Goal: Contribute content: Contribute content

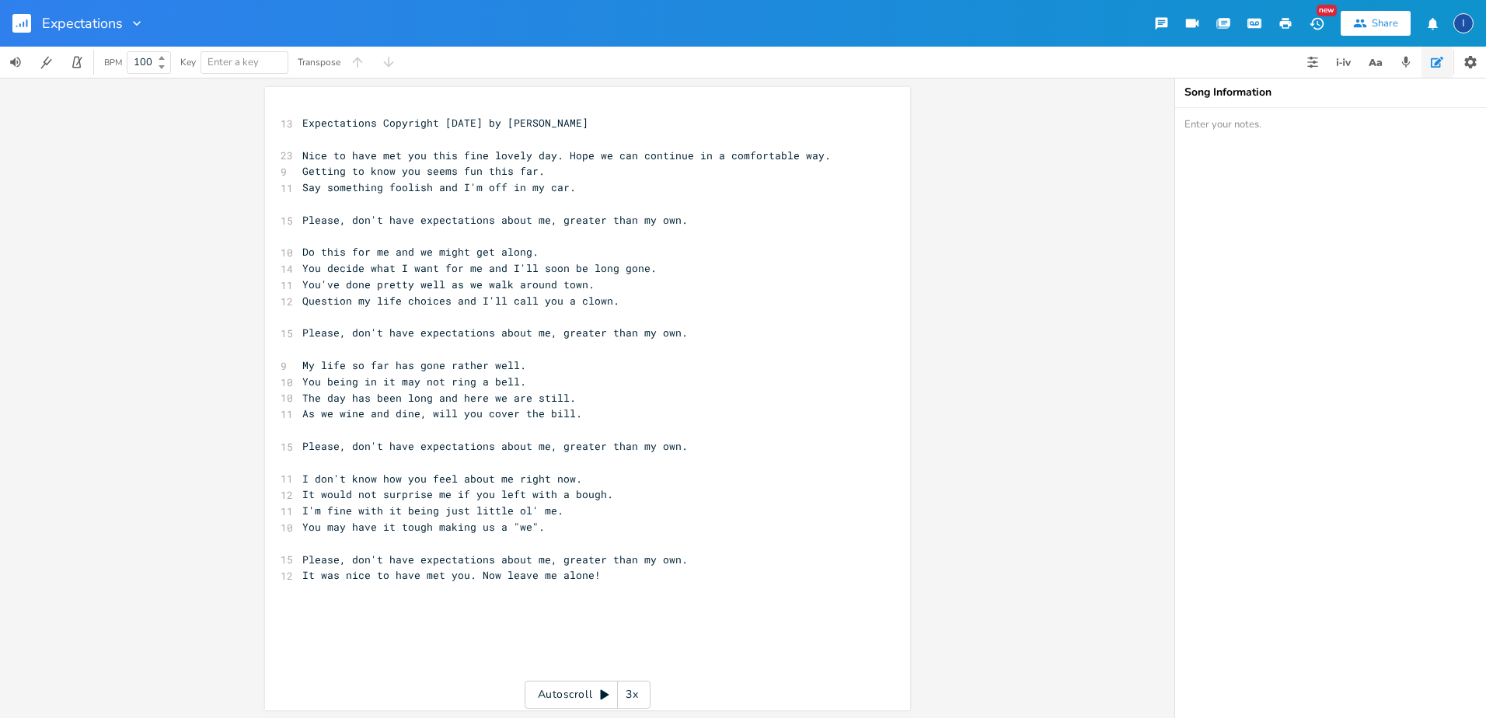
drag, startPoint x: 898, startPoint y: 239, endPoint x: 816, endPoint y: 266, distance: 85.8
click at [816, 266] on div "xxxxxxxxxx 13 Expectations Copyright [DATE] by [PERSON_NAME] ​ 23 Nice to have …" at bounding box center [587, 398] width 645 height 623
type textarea "You've done pretty well as we walk around town. Question my life choices and I'…"
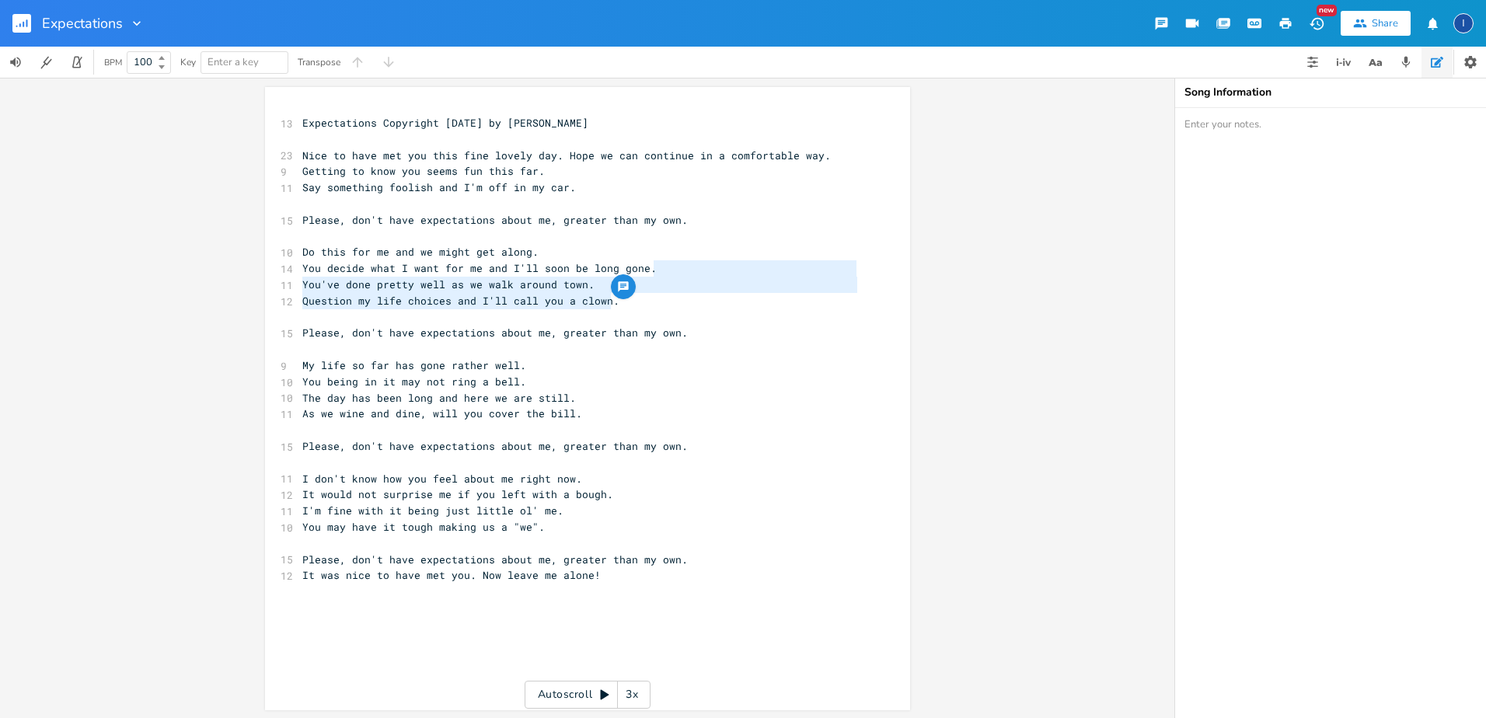
drag, startPoint x: 816, startPoint y: 266, endPoint x: 765, endPoint y: 293, distance: 58.1
click at [765, 293] on div "13 Expectations Copyright [DATE] by [PERSON_NAME] ​ 23 Nice to have met you thi…" at bounding box center [579, 365] width 561 height 501
click at [933, 219] on div "You've done pretty well as we walk around town. Question my life choices and I'…" at bounding box center [587, 398] width 1174 height 640
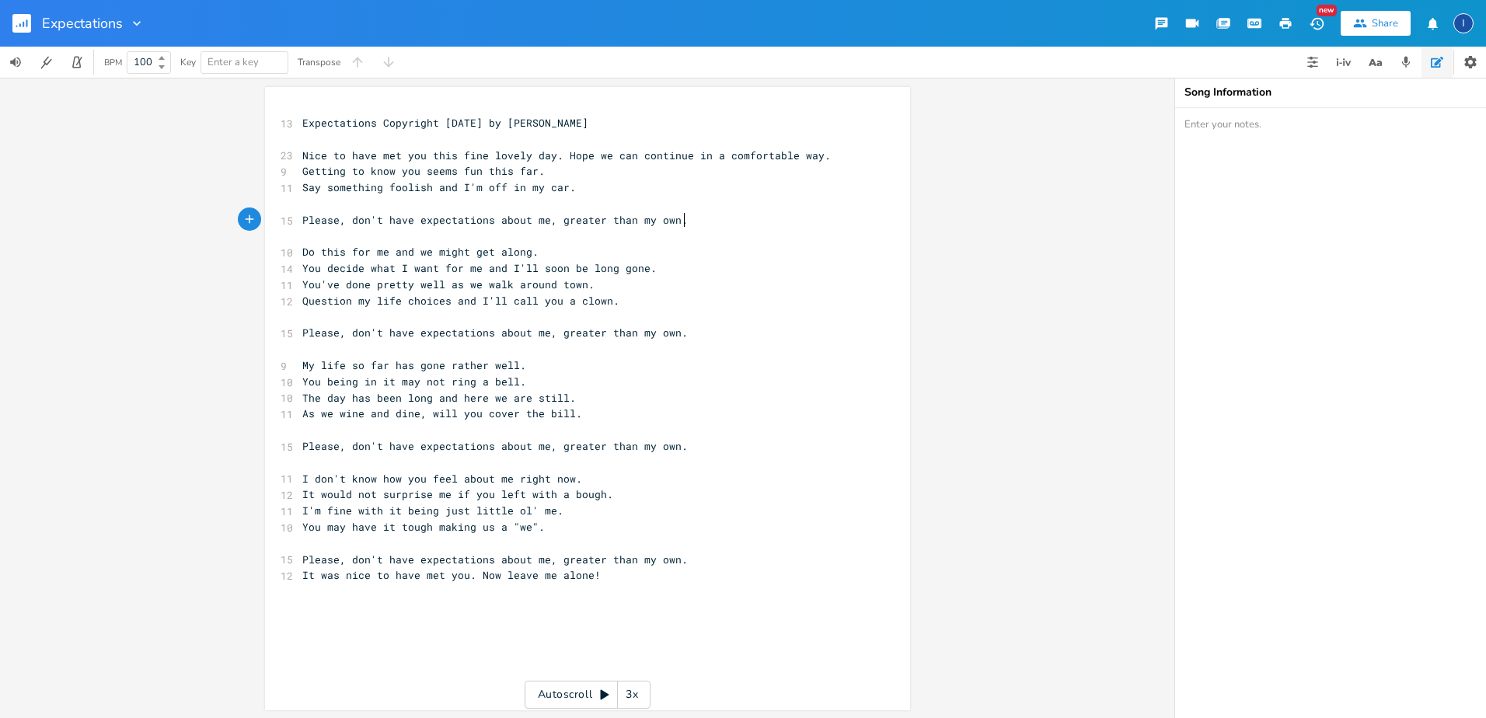
click at [857, 222] on div "x 13 Expectations Copyright [DATE] by [PERSON_NAME] ​ 23 Nice to have met you t…" at bounding box center [599, 365] width 600 height 507
click at [135, 23] on icon "button" at bounding box center [137, 23] width 8 height 5
click at [162, 68] on span "Collection Collections" at bounding box center [159, 70] width 62 height 11
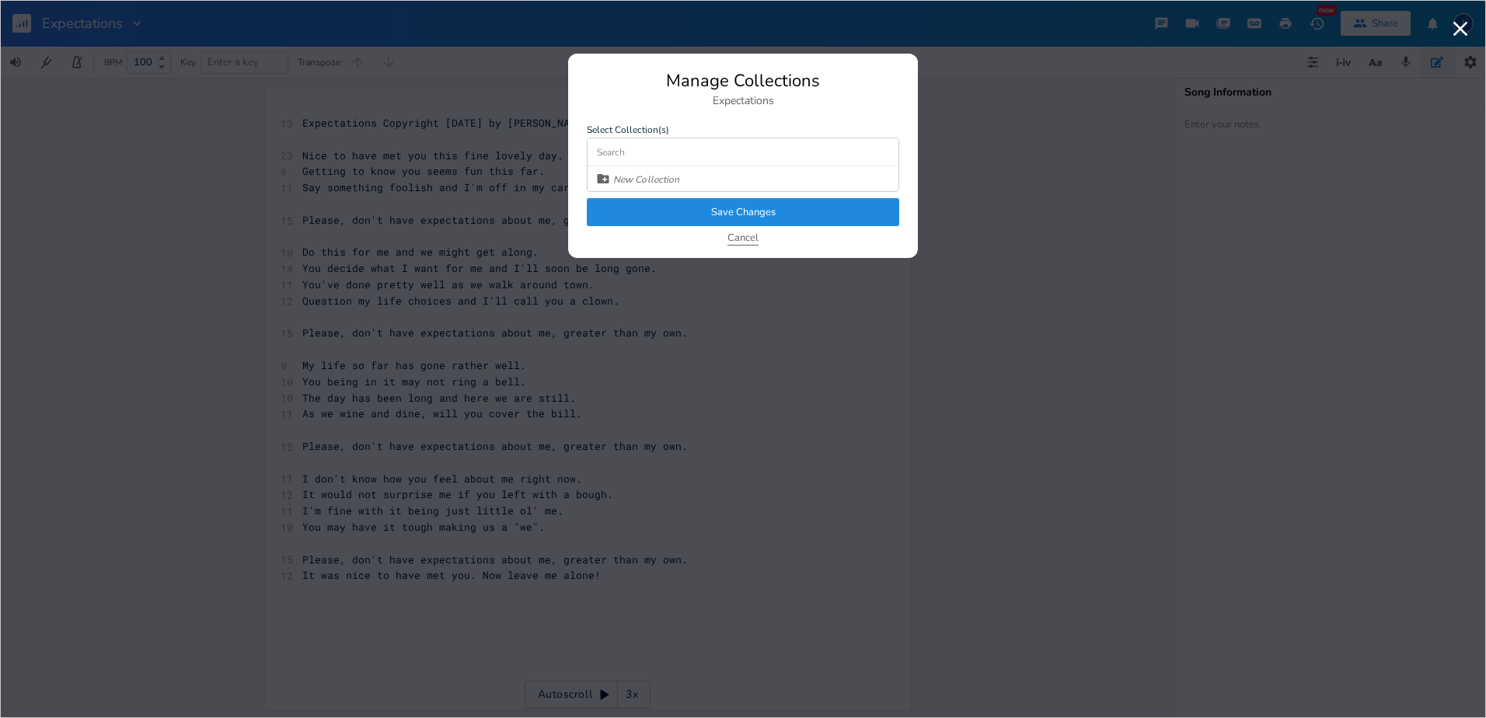
click at [746, 235] on button "Cancel" at bounding box center [742, 238] width 31 height 13
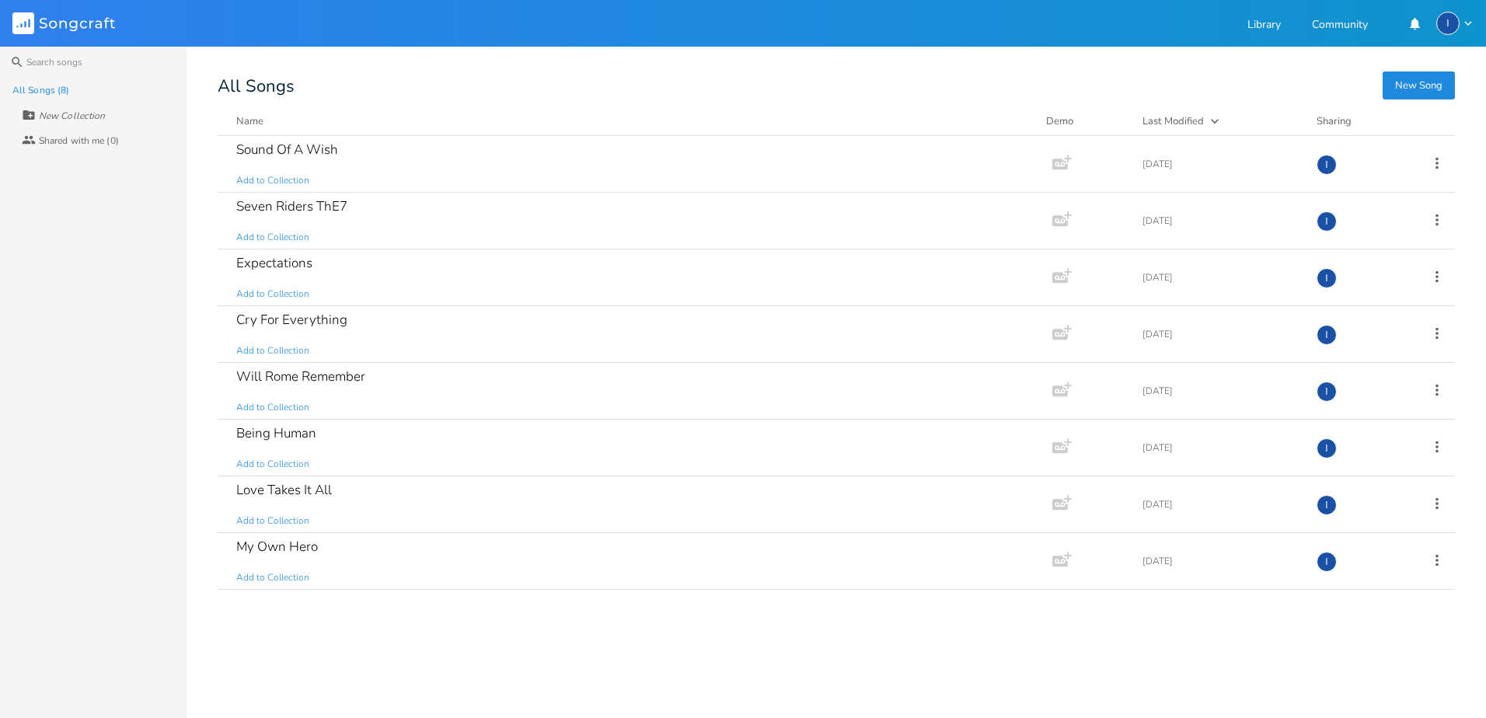
click at [1423, 85] on button "New Song" at bounding box center [1419, 85] width 72 height 28
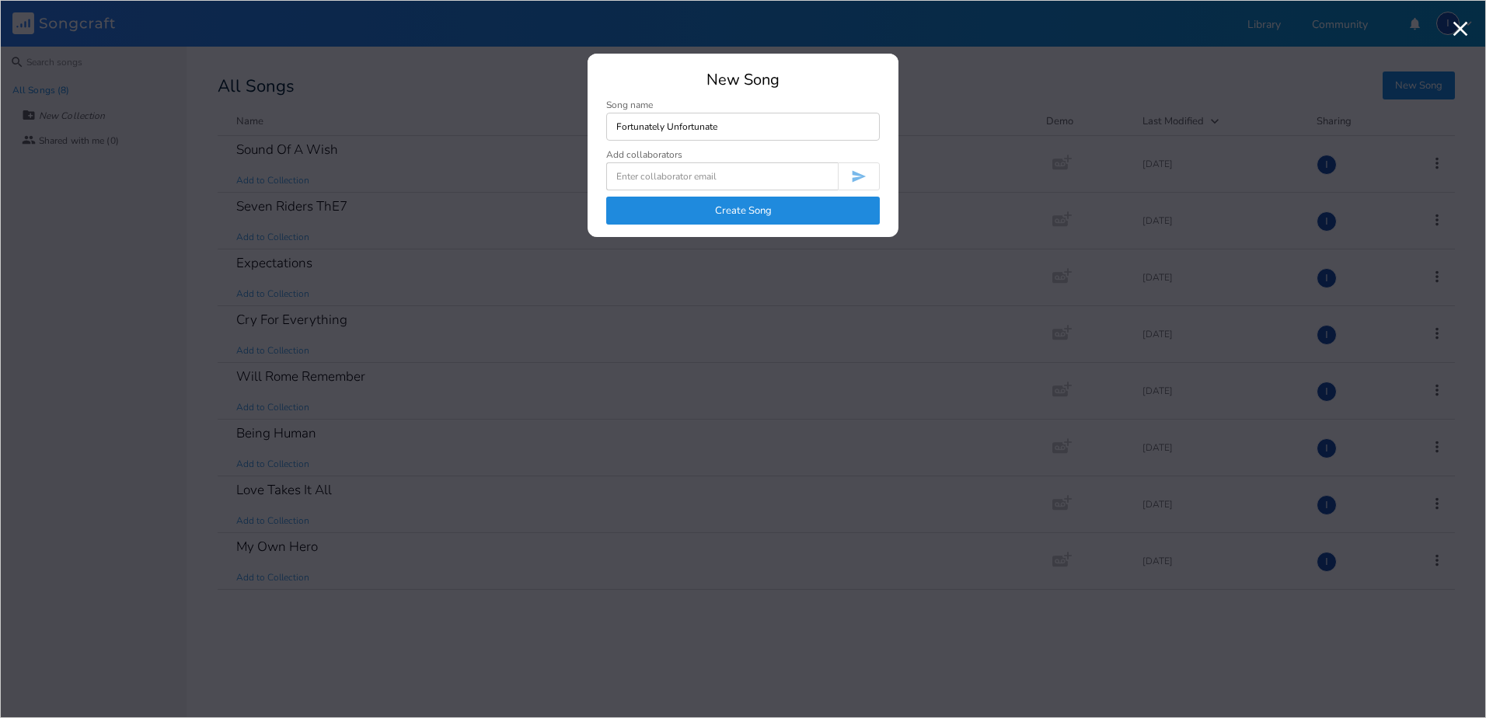
type input "Fortunately Unfortunate"
click at [668, 172] on input at bounding box center [722, 176] width 232 height 28
type input "[EMAIL_ADDRESS][DOMAIN_NAME]"
click at [727, 209] on button "Create Song" at bounding box center [743, 211] width 274 height 28
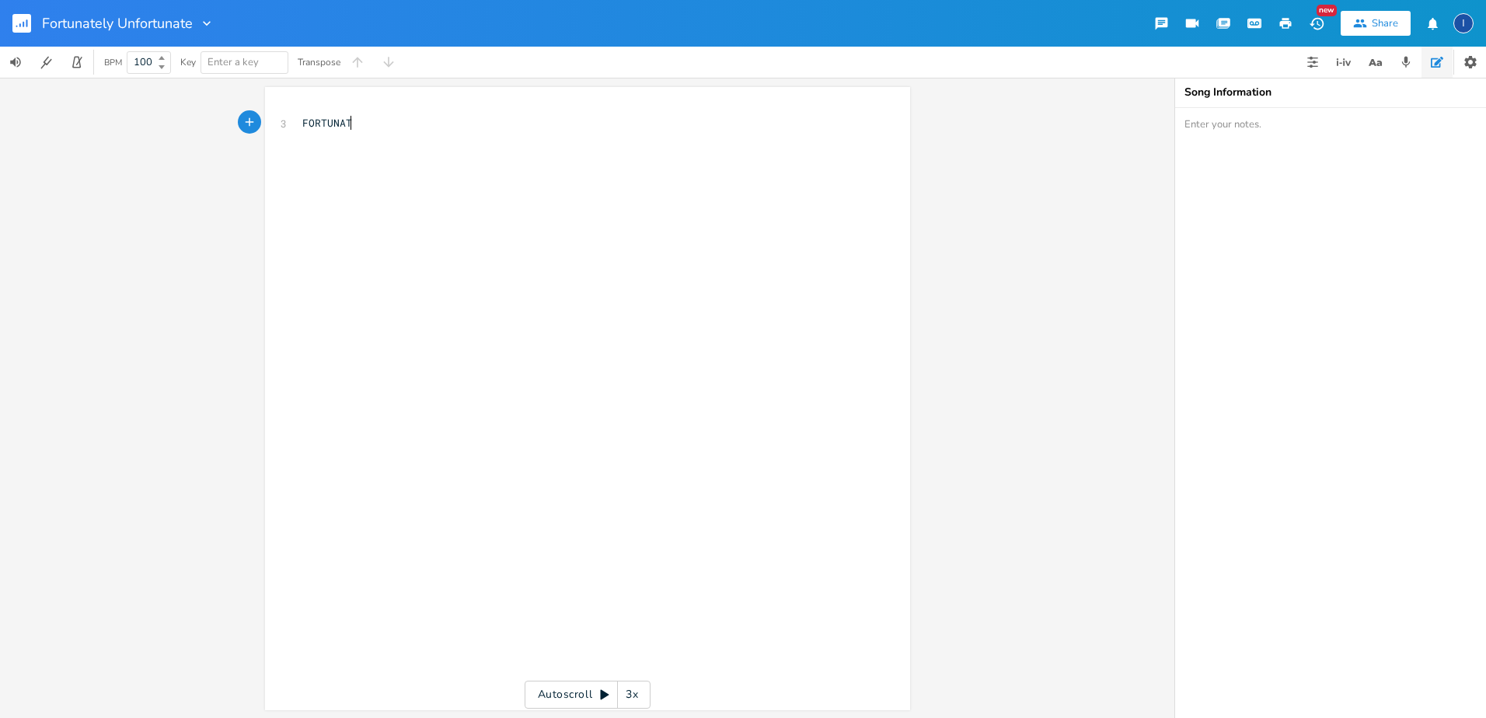
scroll to position [0, 60]
type textarea "FORTUNATELY UNFORTUNATE"
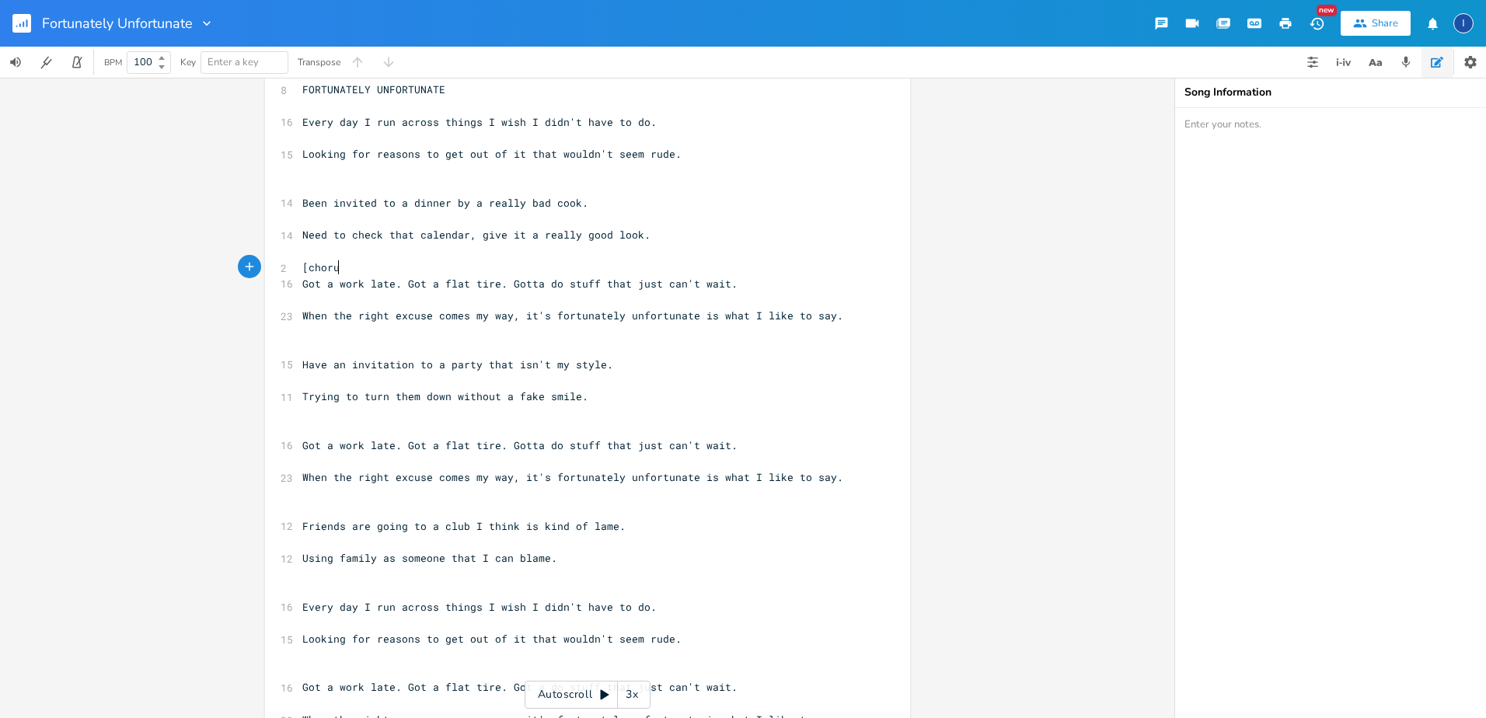
scroll to position [0, 33]
type textarea "[chorus]"
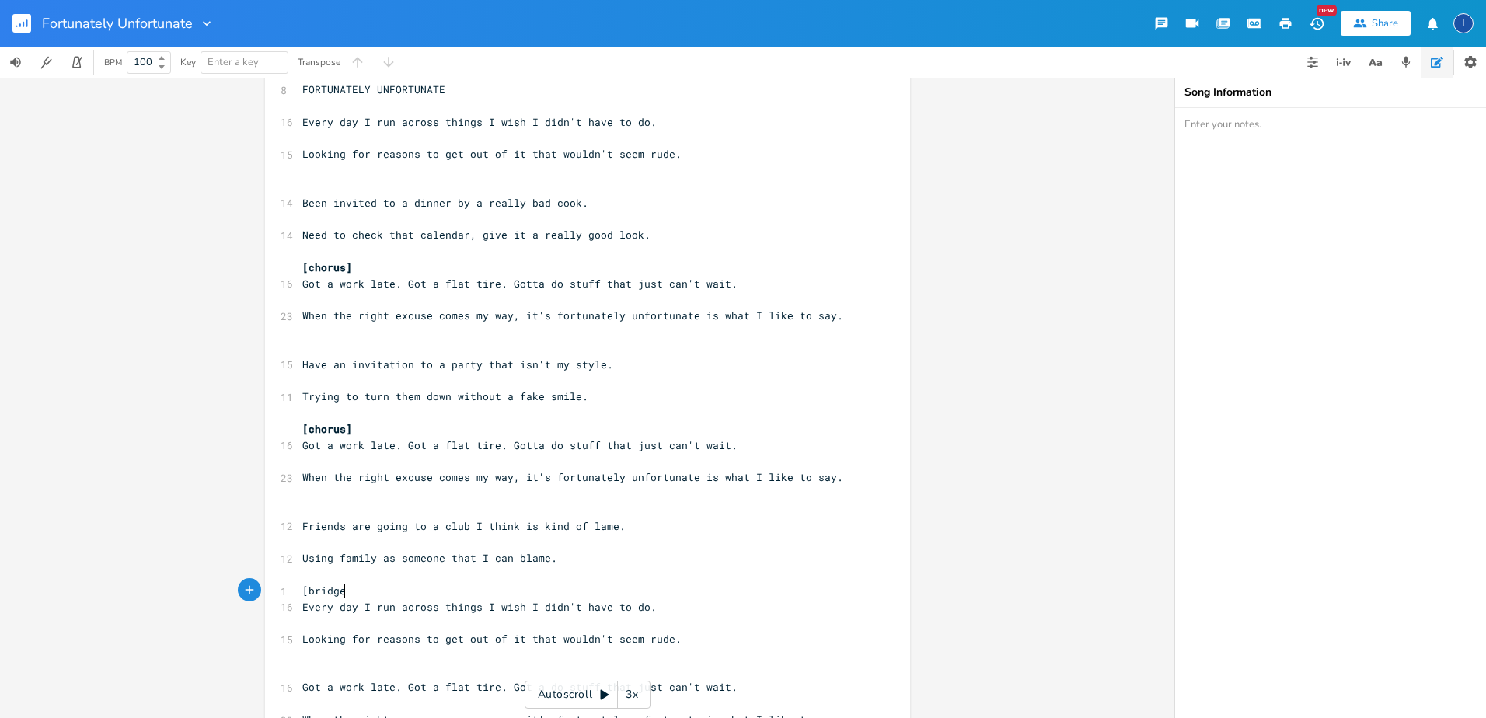
type textarea "[bridge]"
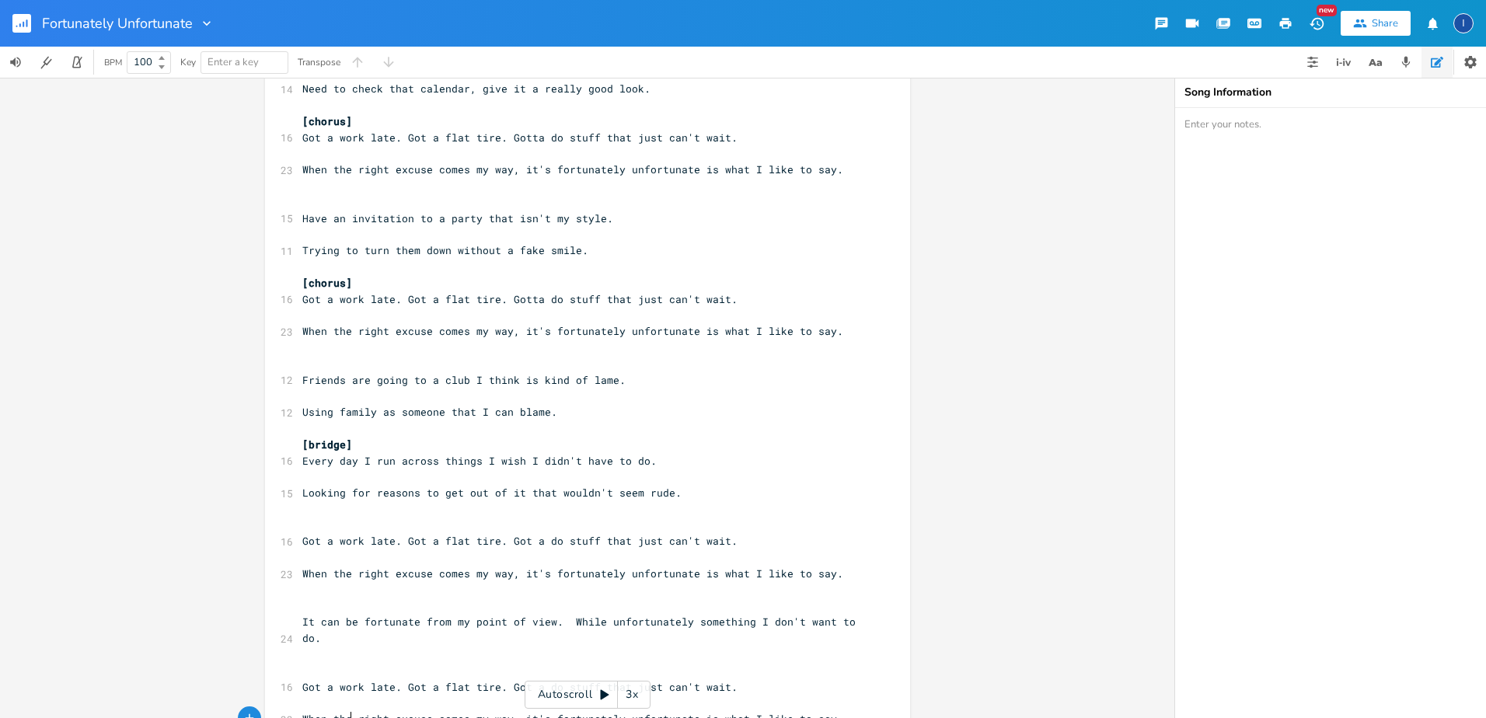
scroll to position [228, 0]
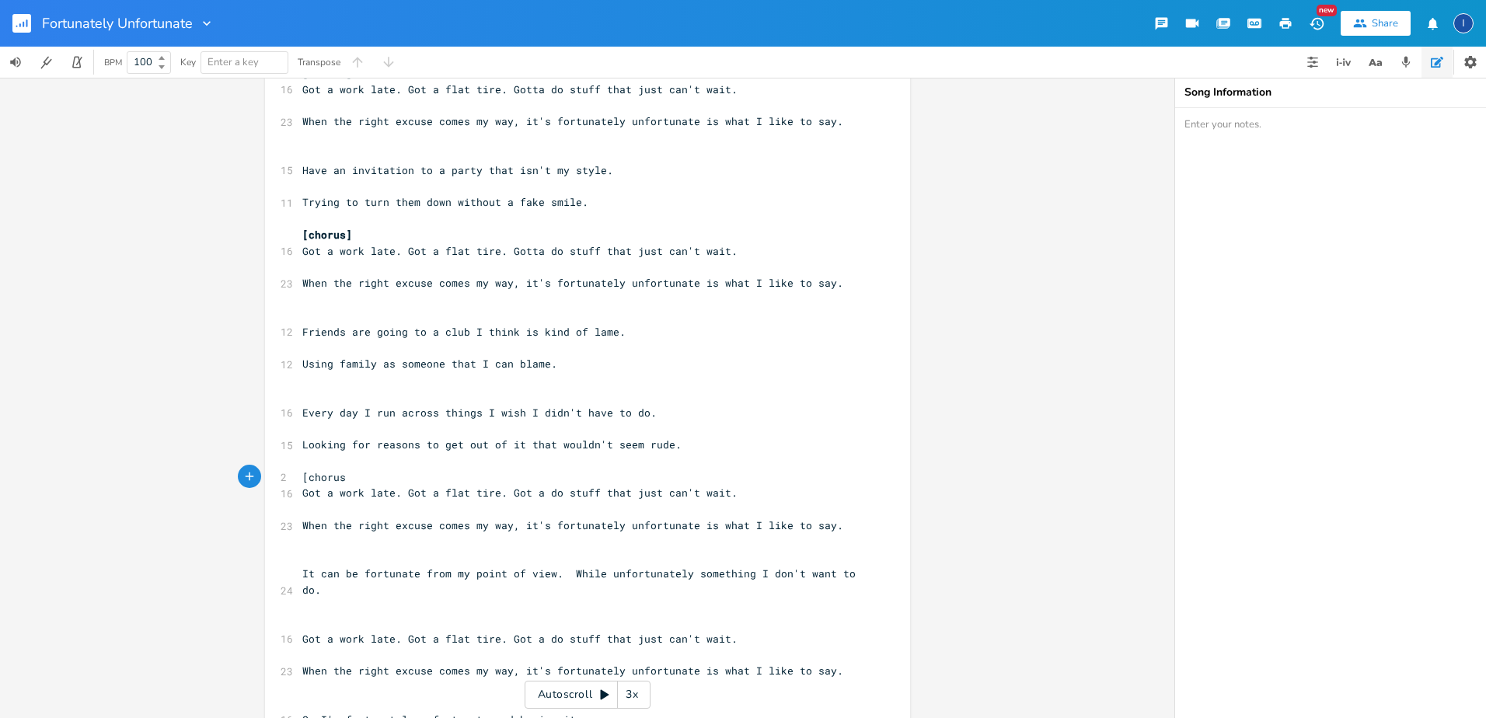
type textarea "[chorus]"
type textarea "for someone its not what I w"
click at [608, 577] on span "It can be fortunate from my point of view. While unfortunately for someone its …" at bounding box center [578, 582] width 553 height 30
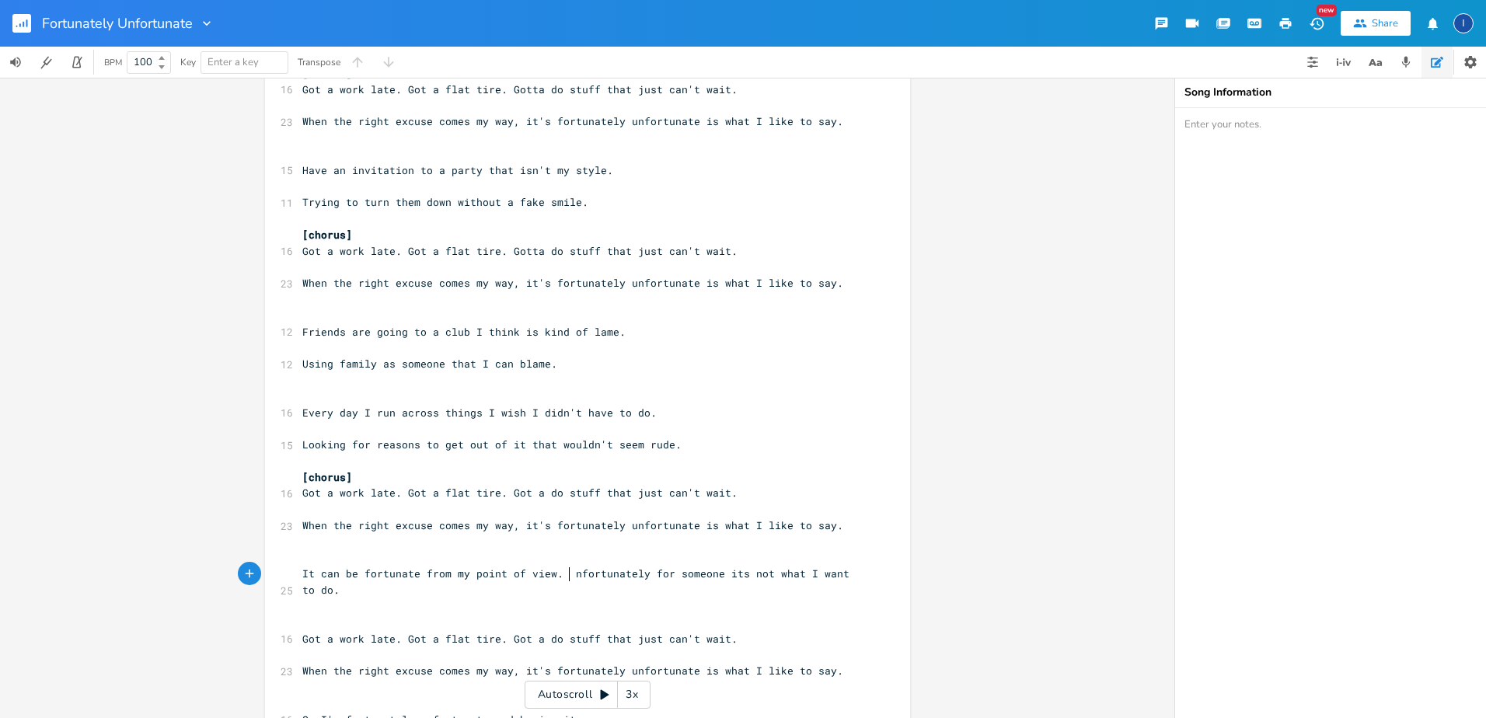
type textarea "U"
type textarea "[chorus]"
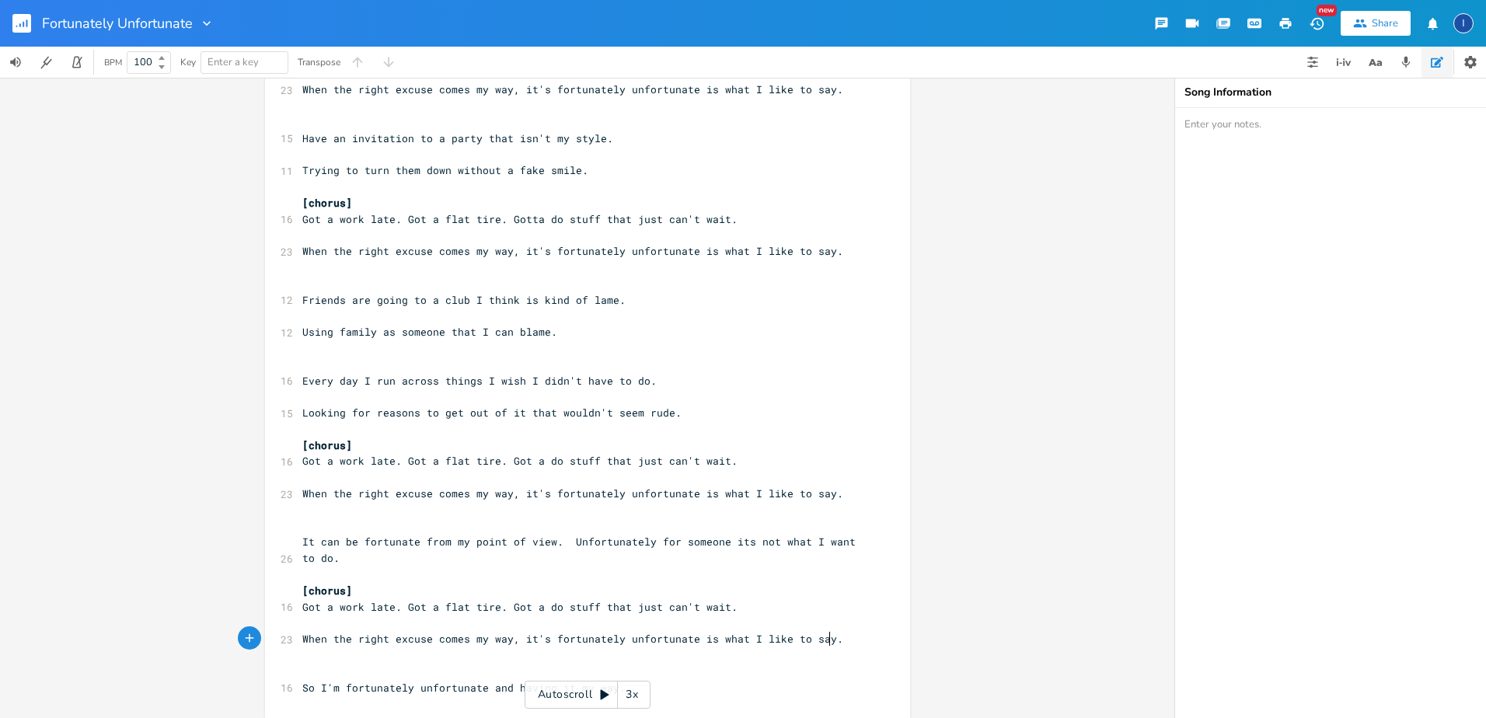
click at [836, 647] on pre "When the right excuse comes my way, it's fortunately unfortunate is what I like…" at bounding box center [579, 639] width 561 height 16
click at [1285, 20] on icon "button" at bounding box center [1286, 23] width 12 height 11
click at [346, 122] on pre "​" at bounding box center [579, 122] width 561 height 16
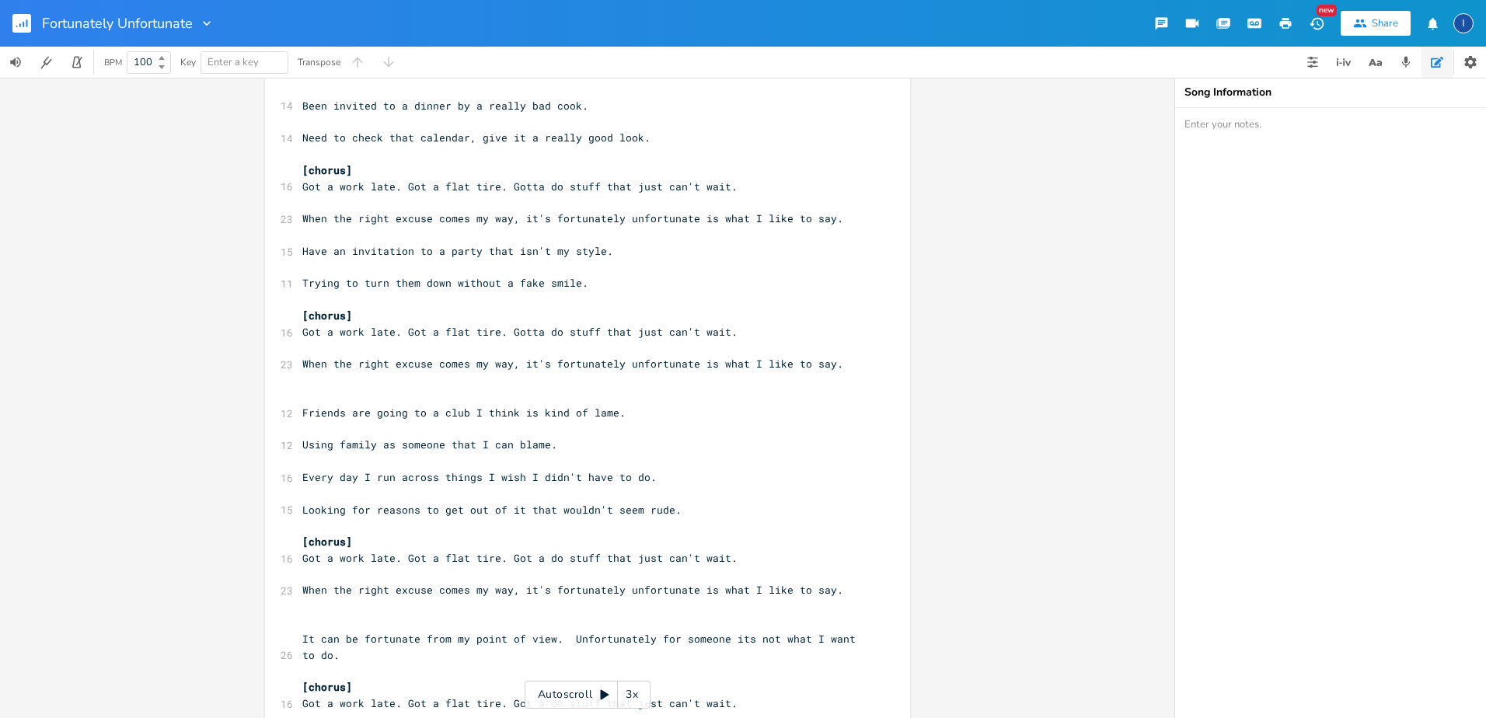
scroll to position [17, 0]
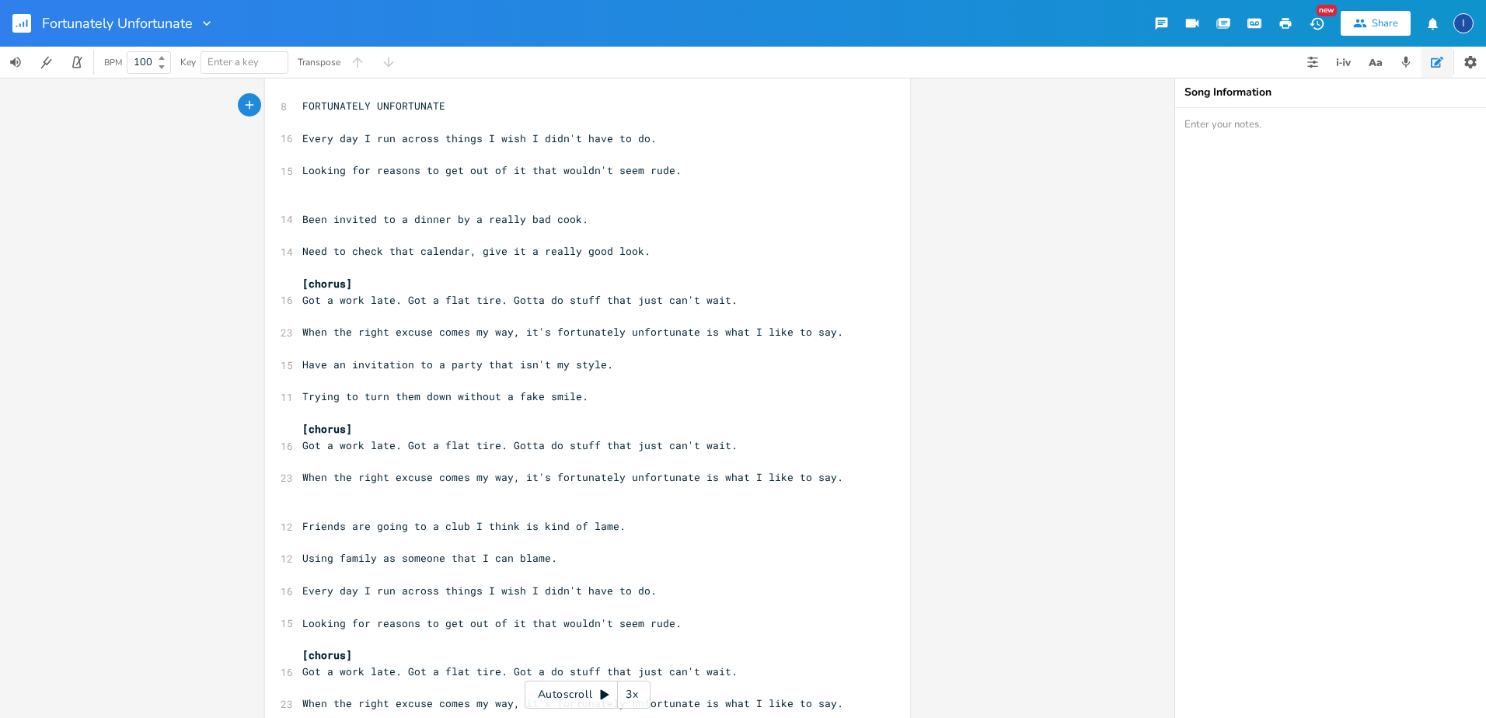
click at [20, 19] on rect "button" at bounding box center [21, 23] width 19 height 19
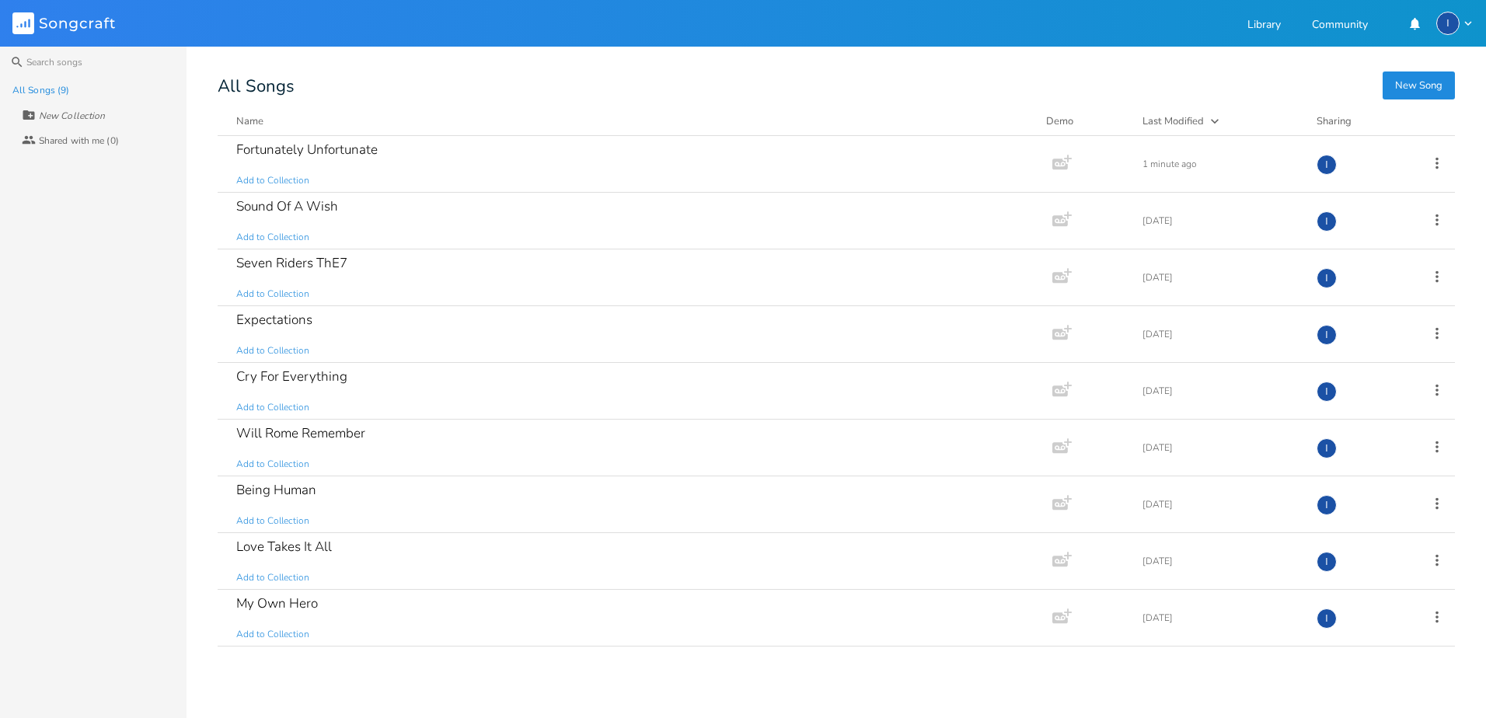
click at [1419, 89] on button "New Song" at bounding box center [1419, 85] width 72 height 28
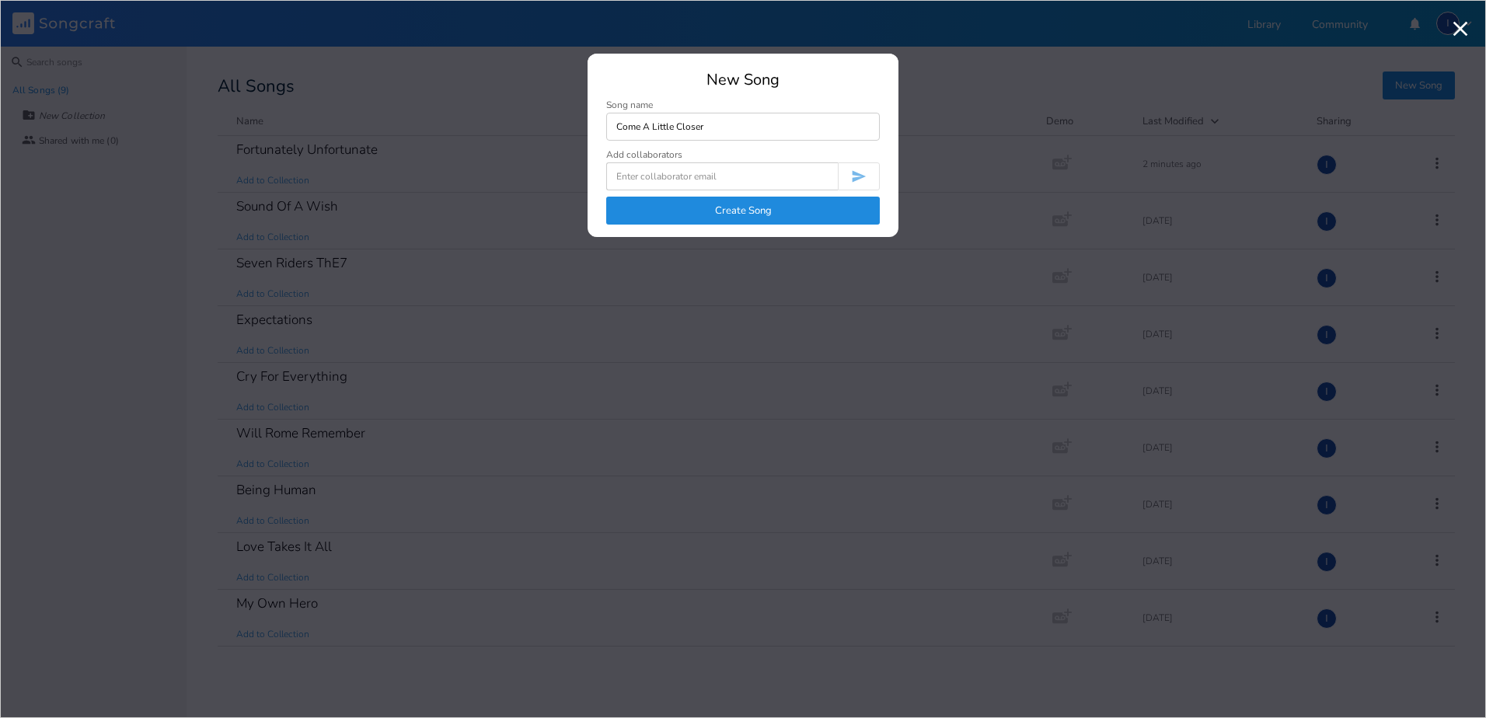
type input "Come A Little Closer"
type input "[EMAIL_ADDRESS][DOMAIN_NAME]"
click at [855, 173] on icon "submit" at bounding box center [860, 177] width 14 height 12
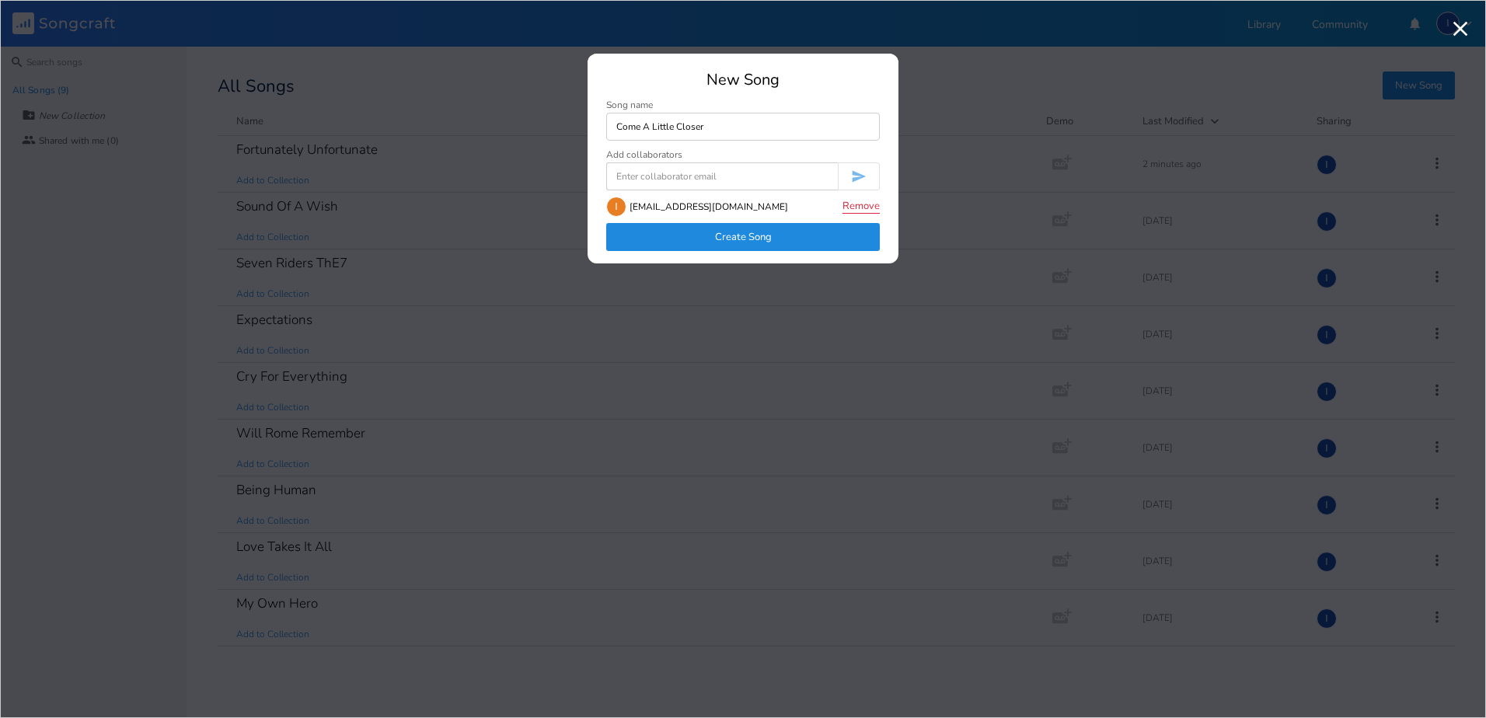
click at [863, 201] on button "Remove" at bounding box center [860, 206] width 37 height 13
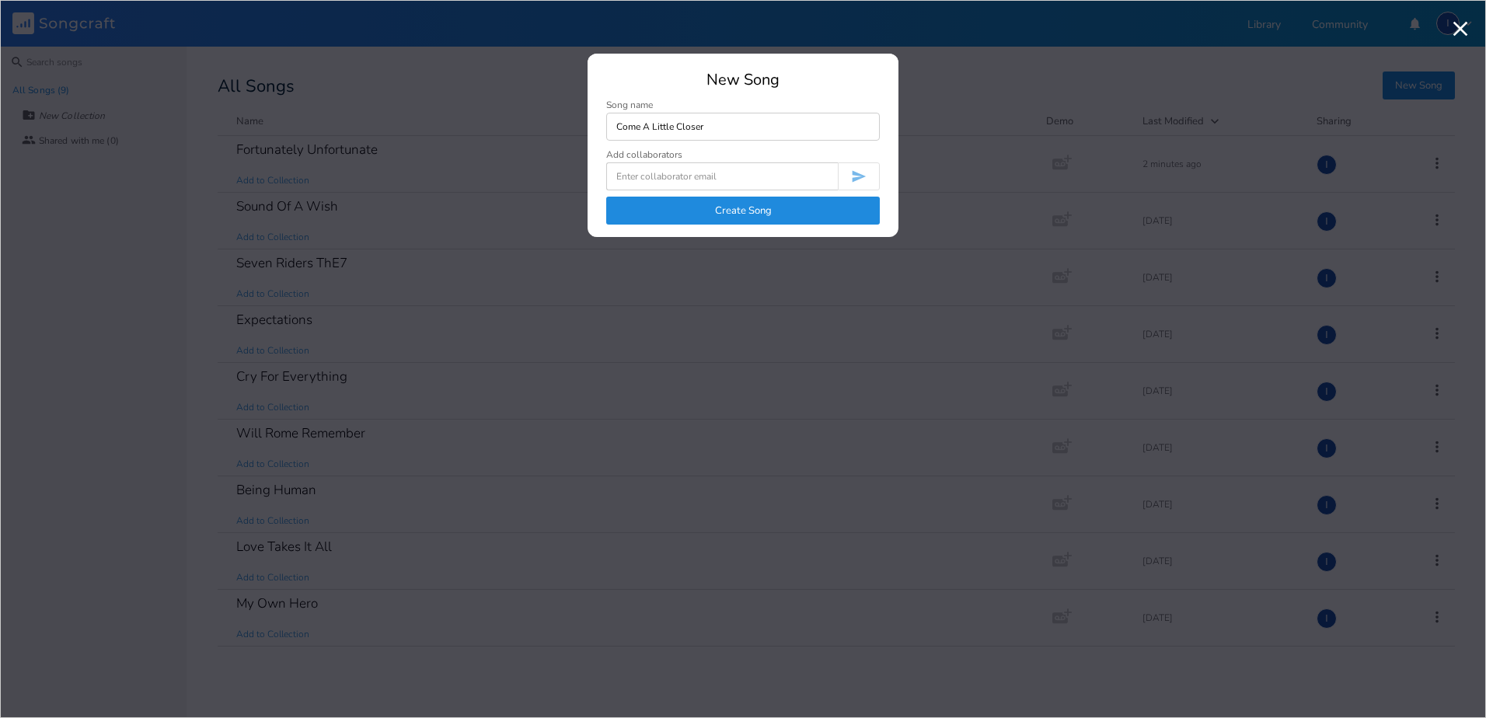
click at [682, 176] on input at bounding box center [722, 176] width 232 height 28
type input "[DOMAIN_NAME]"
click at [858, 176] on icon "submit" at bounding box center [860, 177] width 14 height 12
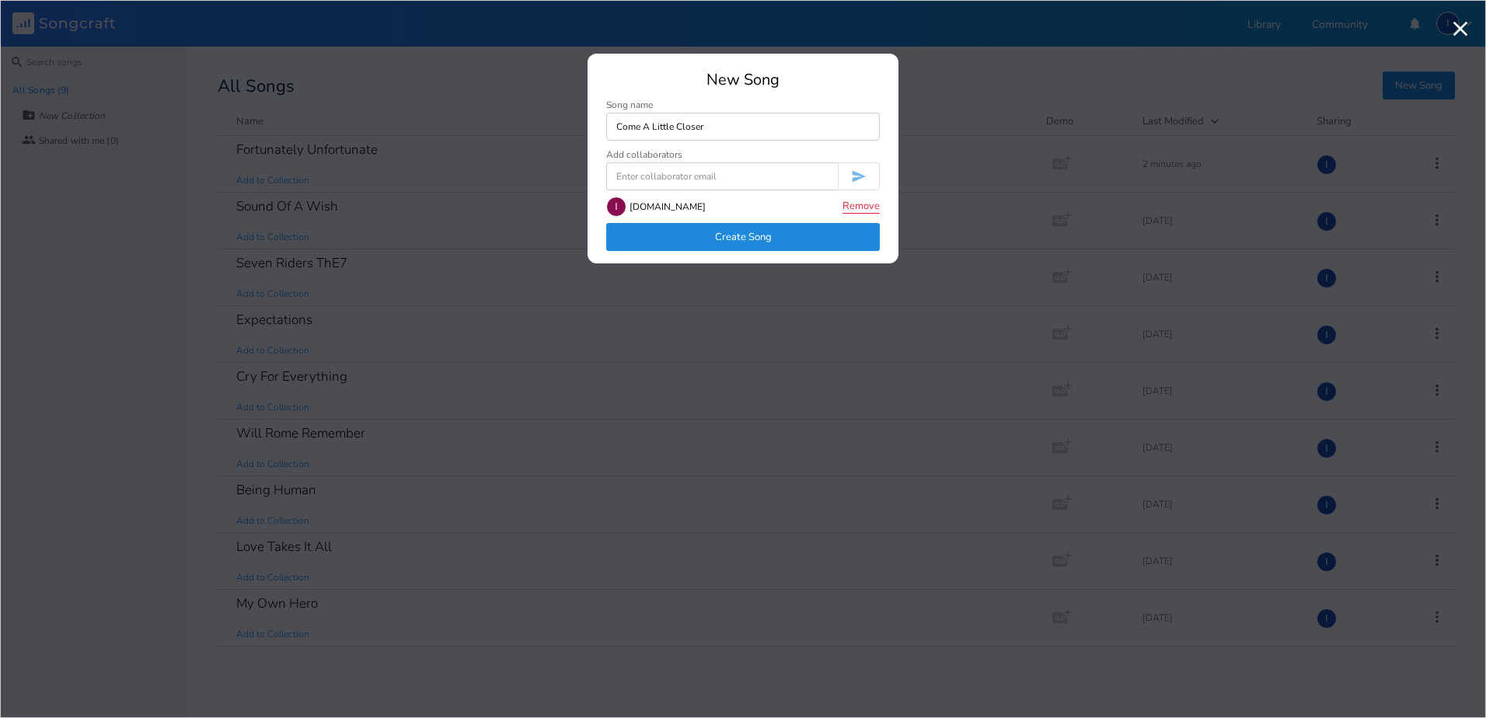
click at [858, 205] on button "Remove" at bounding box center [860, 206] width 37 height 13
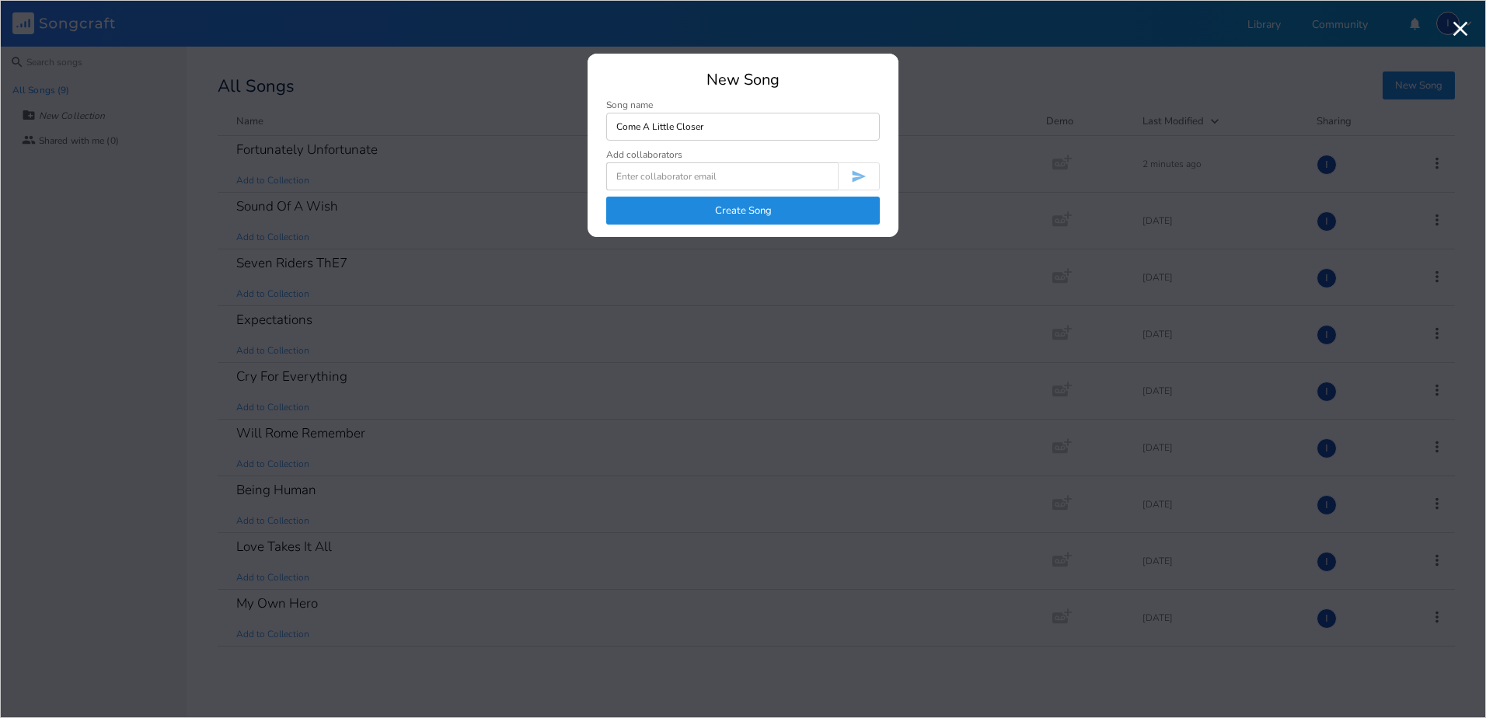
click at [689, 175] on input at bounding box center [722, 176] width 232 height 28
click at [725, 211] on button "Create Song" at bounding box center [743, 211] width 274 height 28
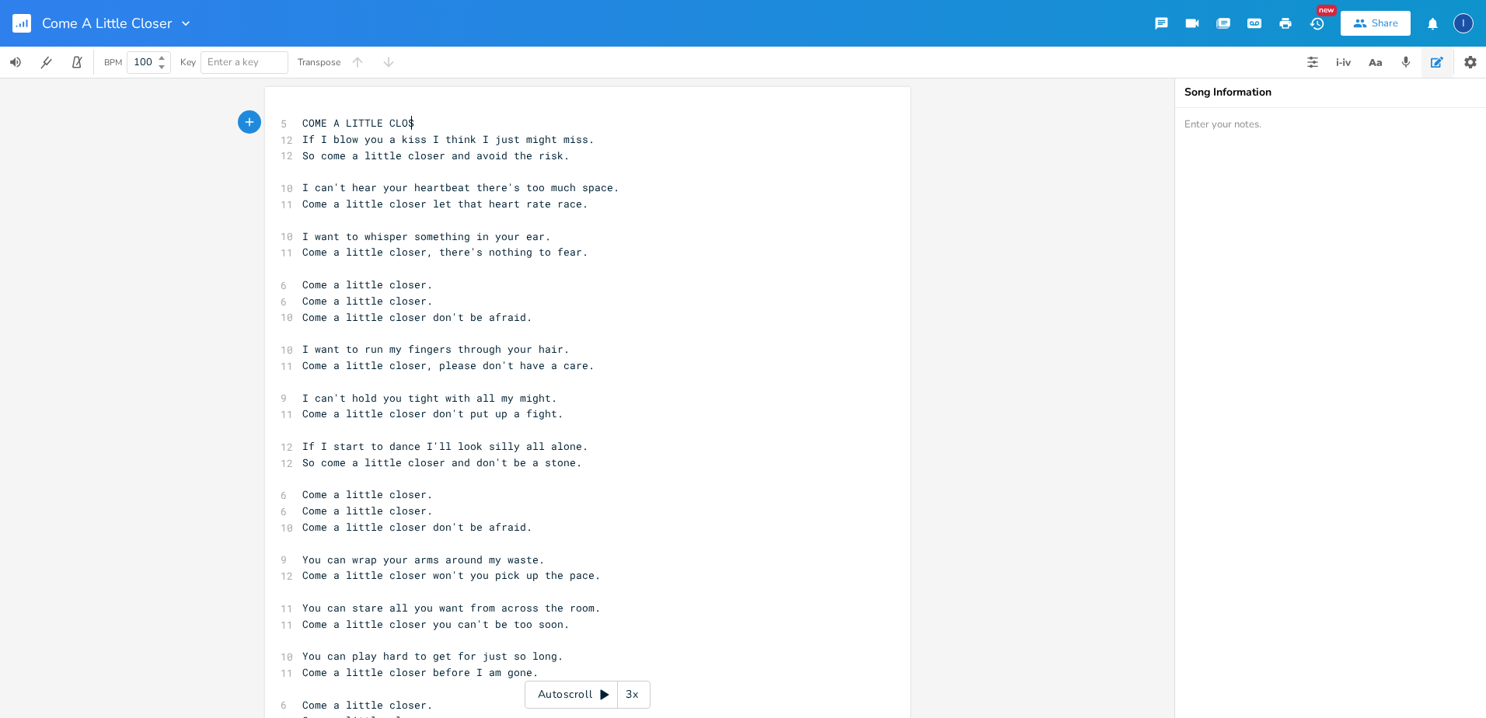
type textarea "COME A LITTLE CLOSER"
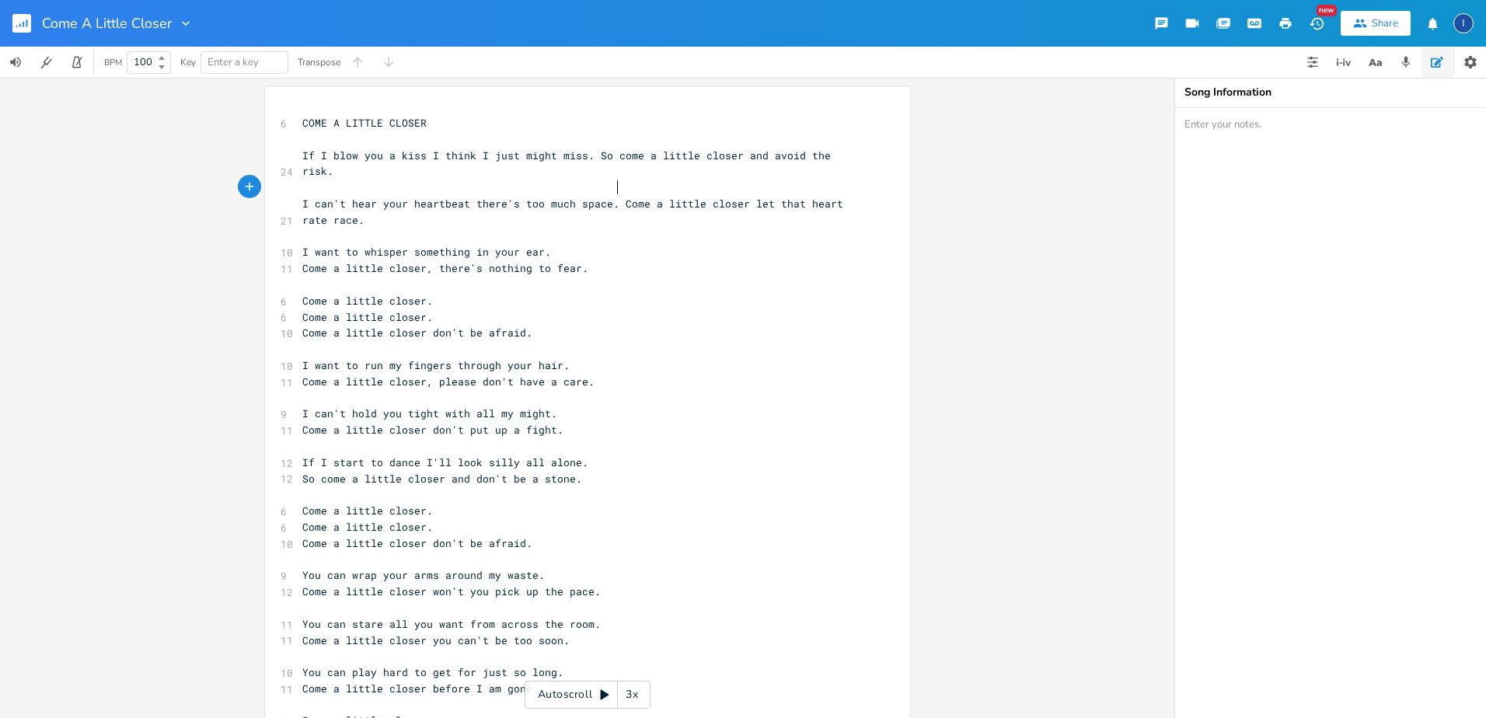
scroll to position [0, 3]
click at [827, 197] on span "I can't hear your heartbeat there's too much space. Come a little closer let th…" at bounding box center [575, 212] width 547 height 30
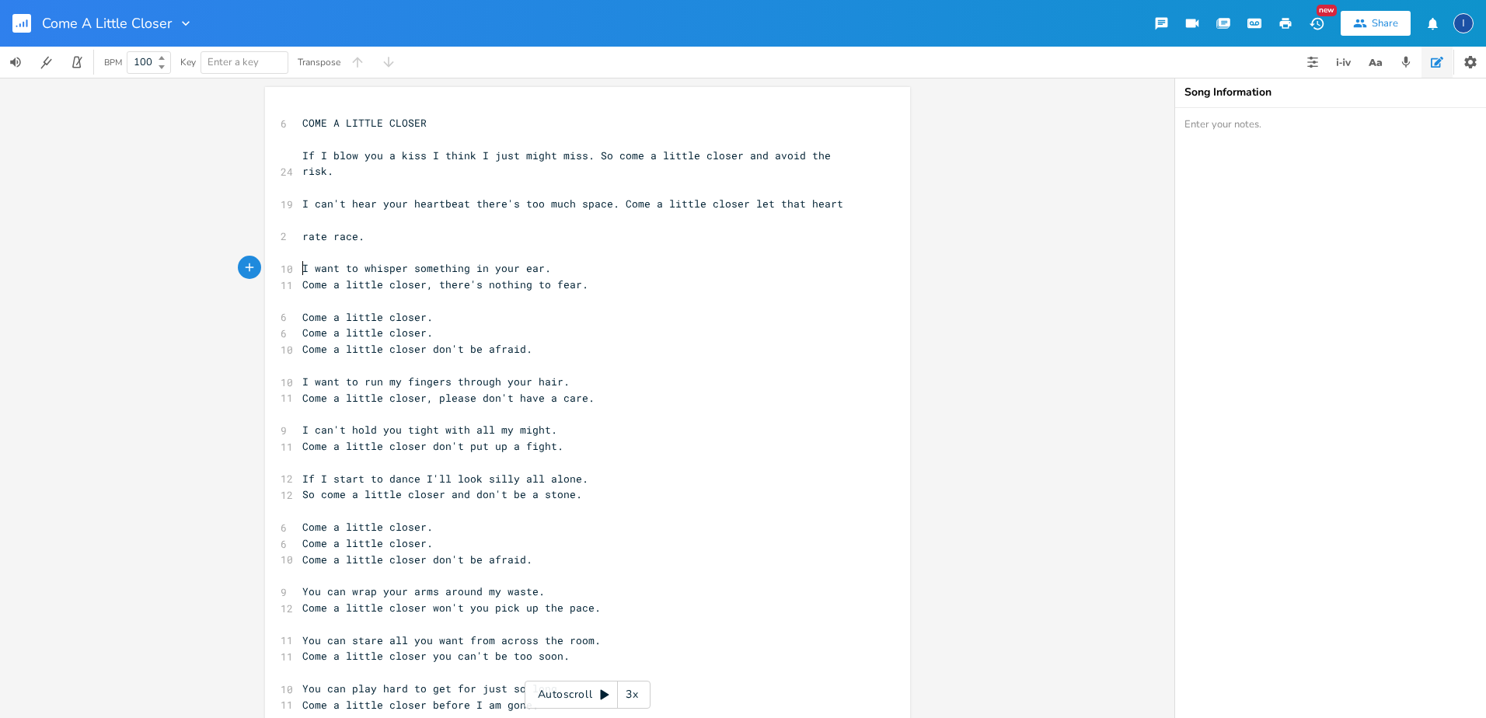
click at [299, 277] on pre "Come a little closer, there's nothing to fear." at bounding box center [579, 285] width 561 height 16
type textarea "[chorus]"
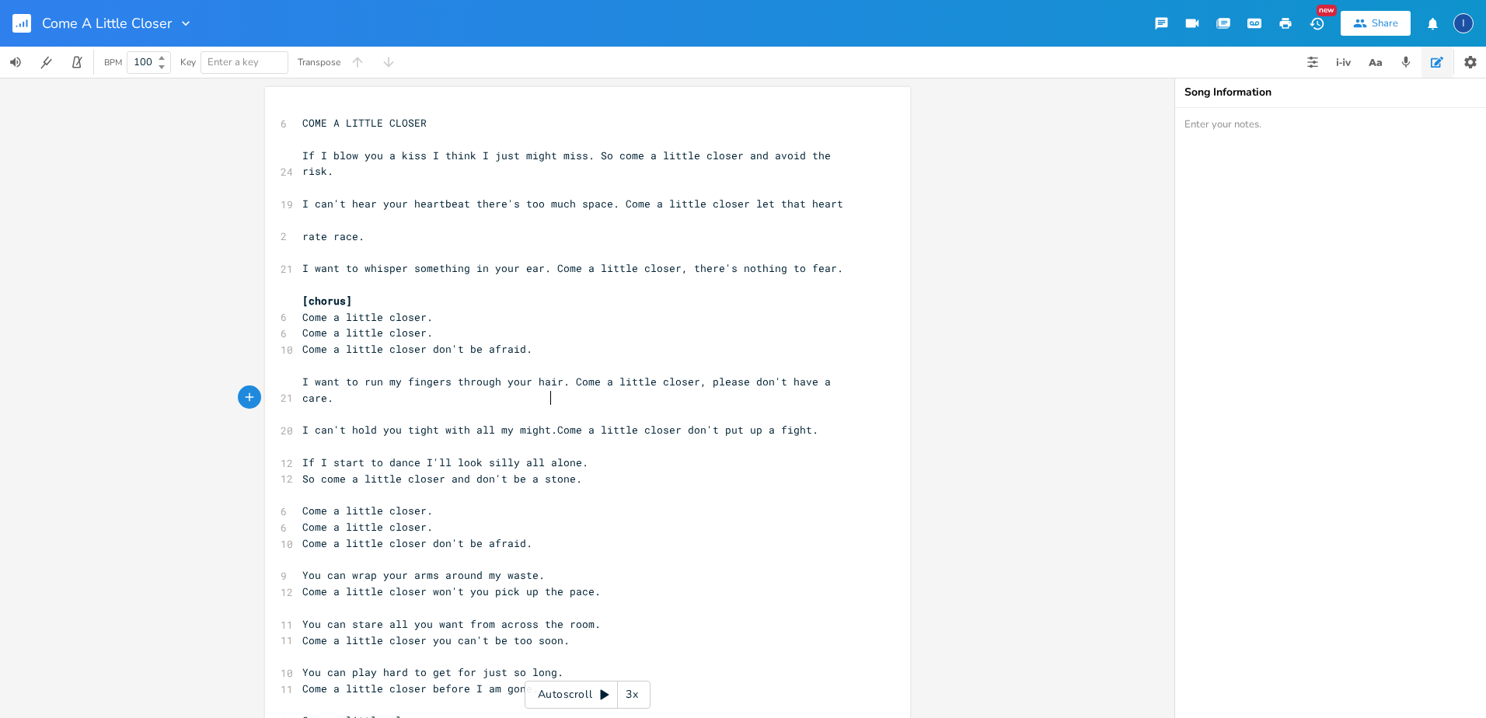
scroll to position [0, 3]
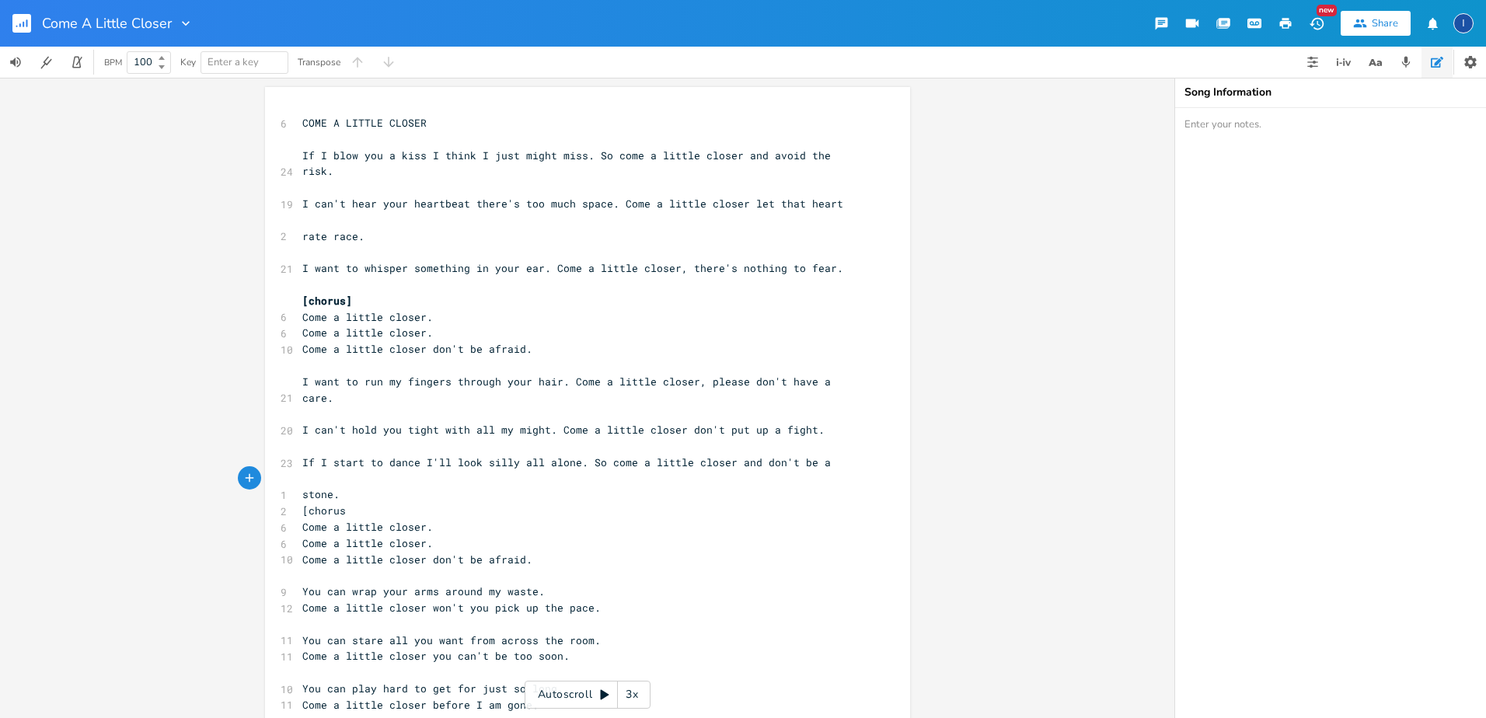
type textarea "[chorus]"
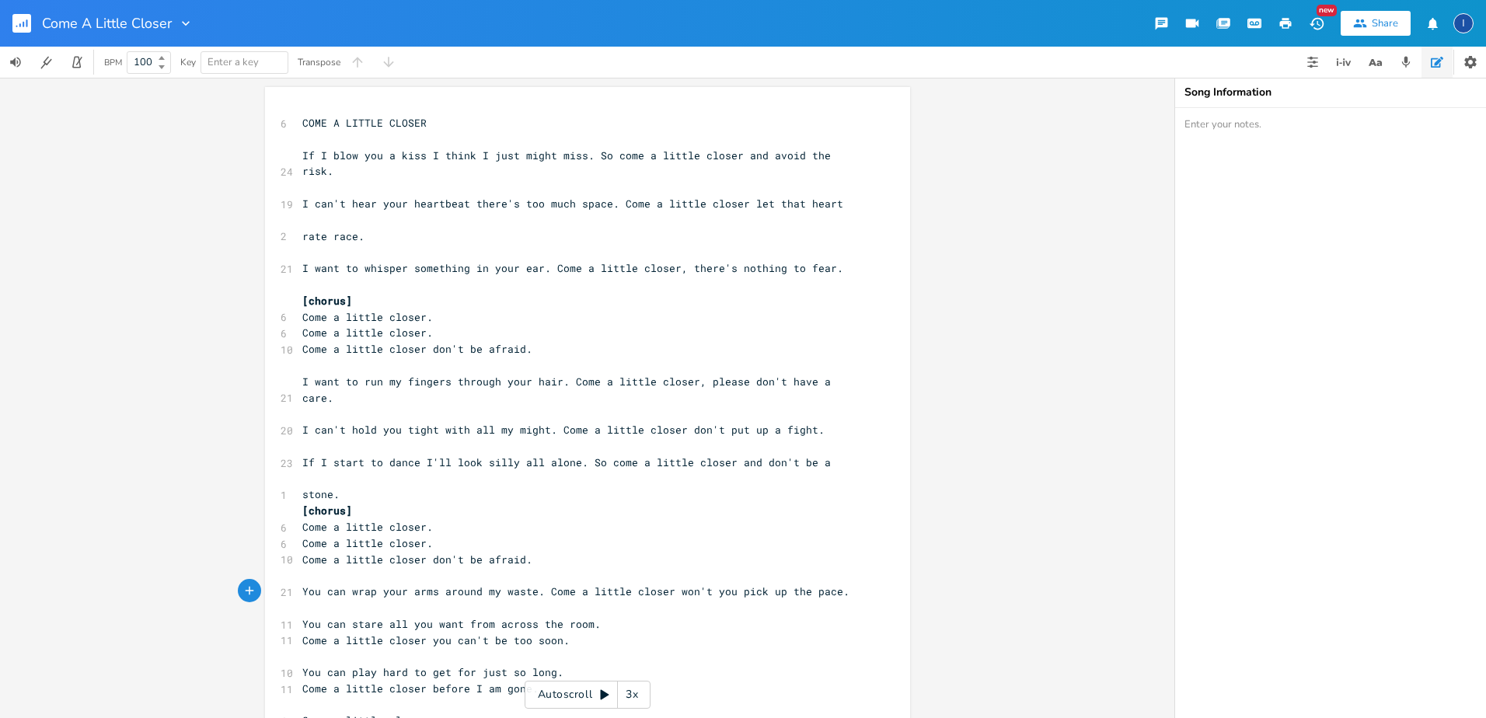
scroll to position [0, 2]
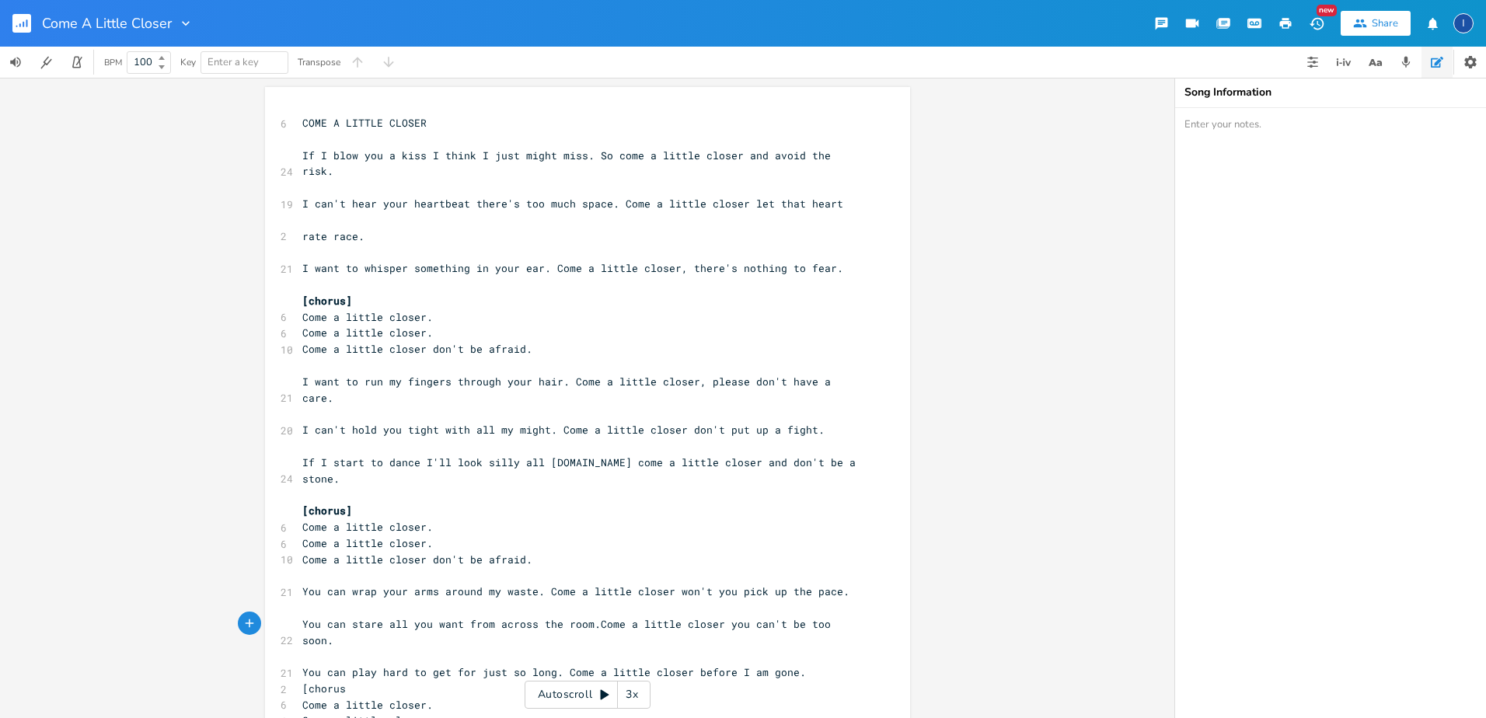
type textarea "[chorus]"
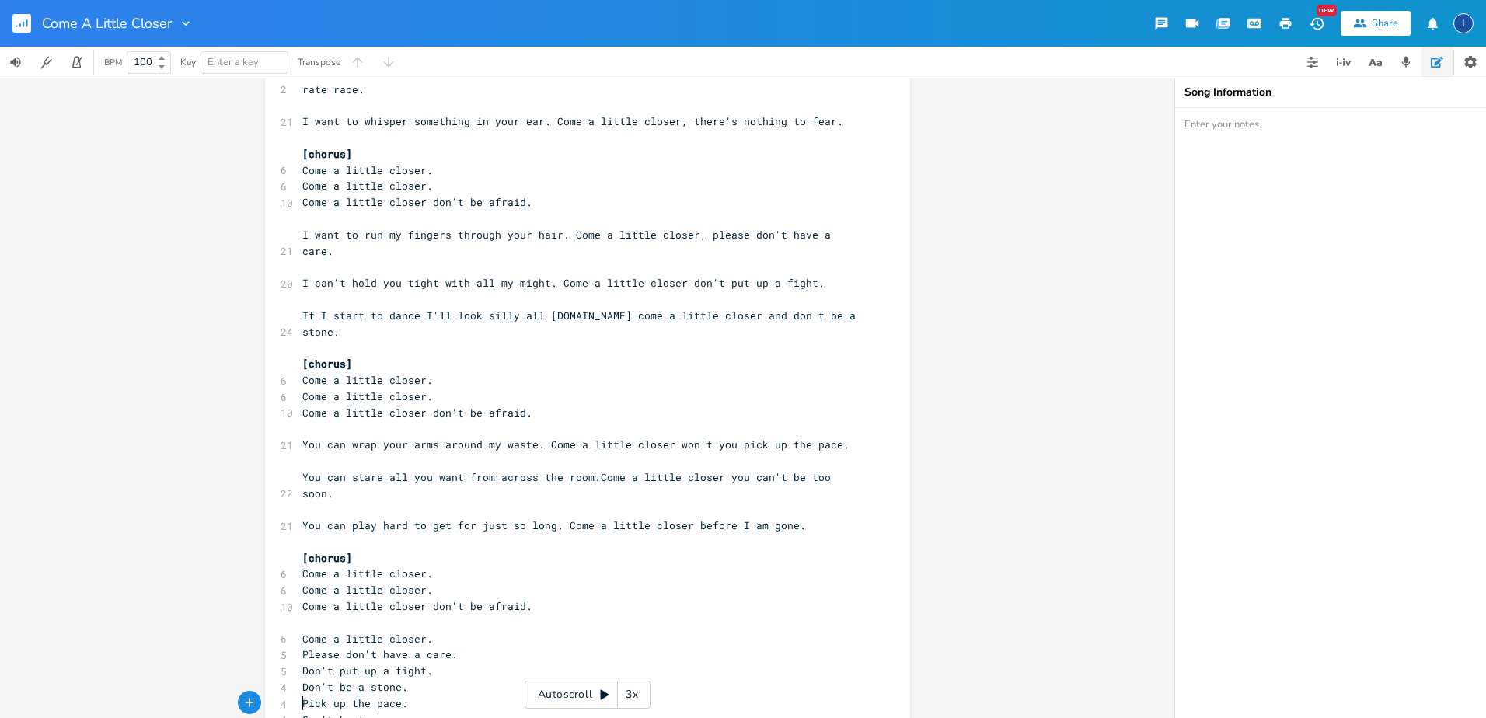
scroll to position [179, 0]
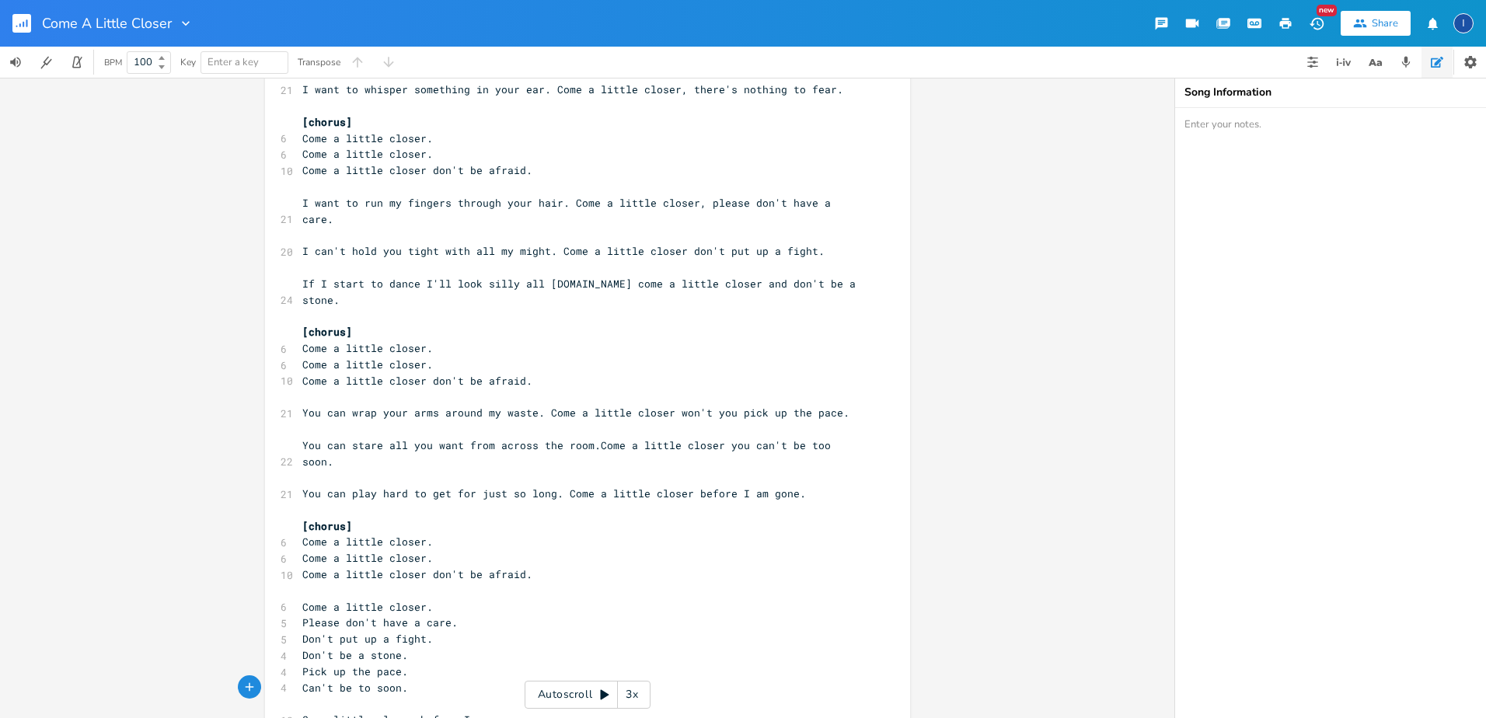
click at [1283, 22] on icon "button" at bounding box center [1286, 23] width 12 height 11
click at [25, 25] on rect "button" at bounding box center [21, 23] width 19 height 19
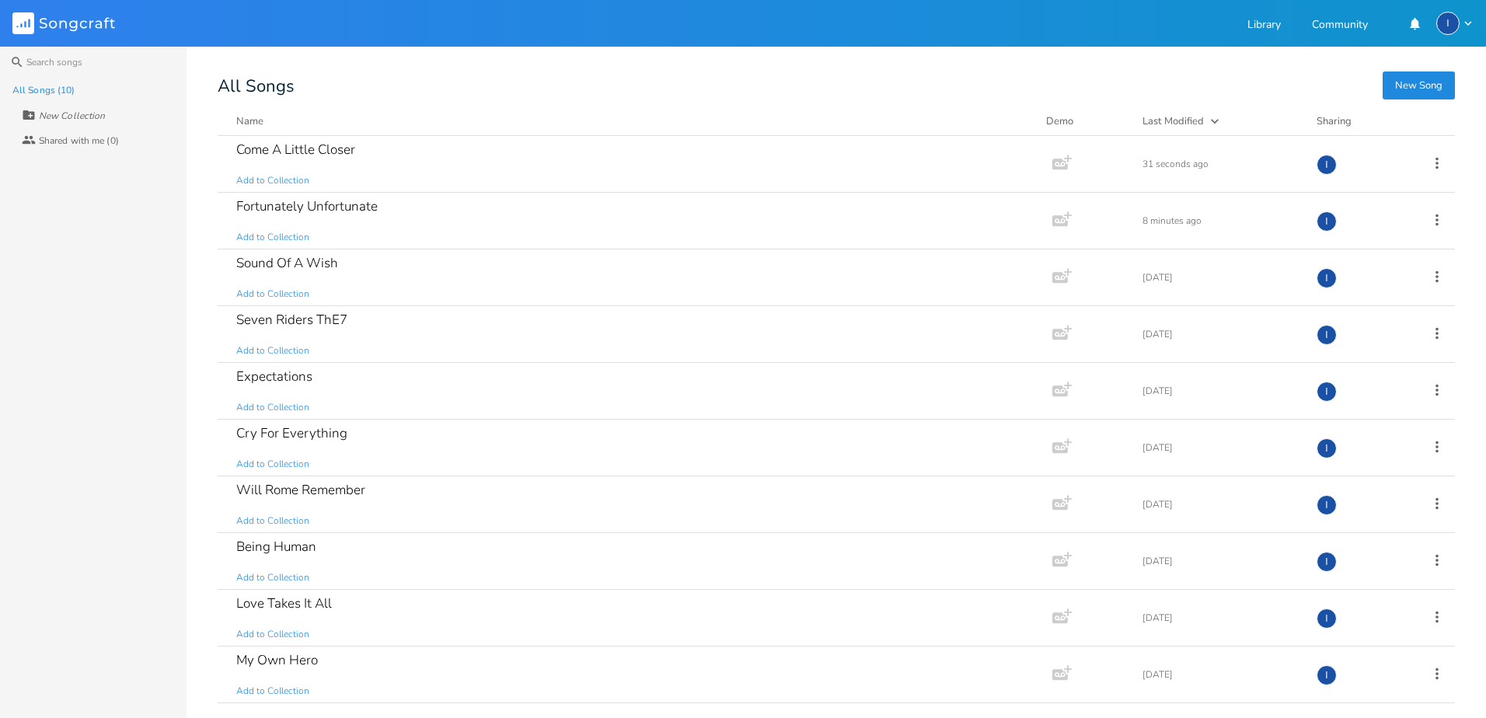
click at [1407, 87] on button "New Song" at bounding box center [1419, 85] width 72 height 28
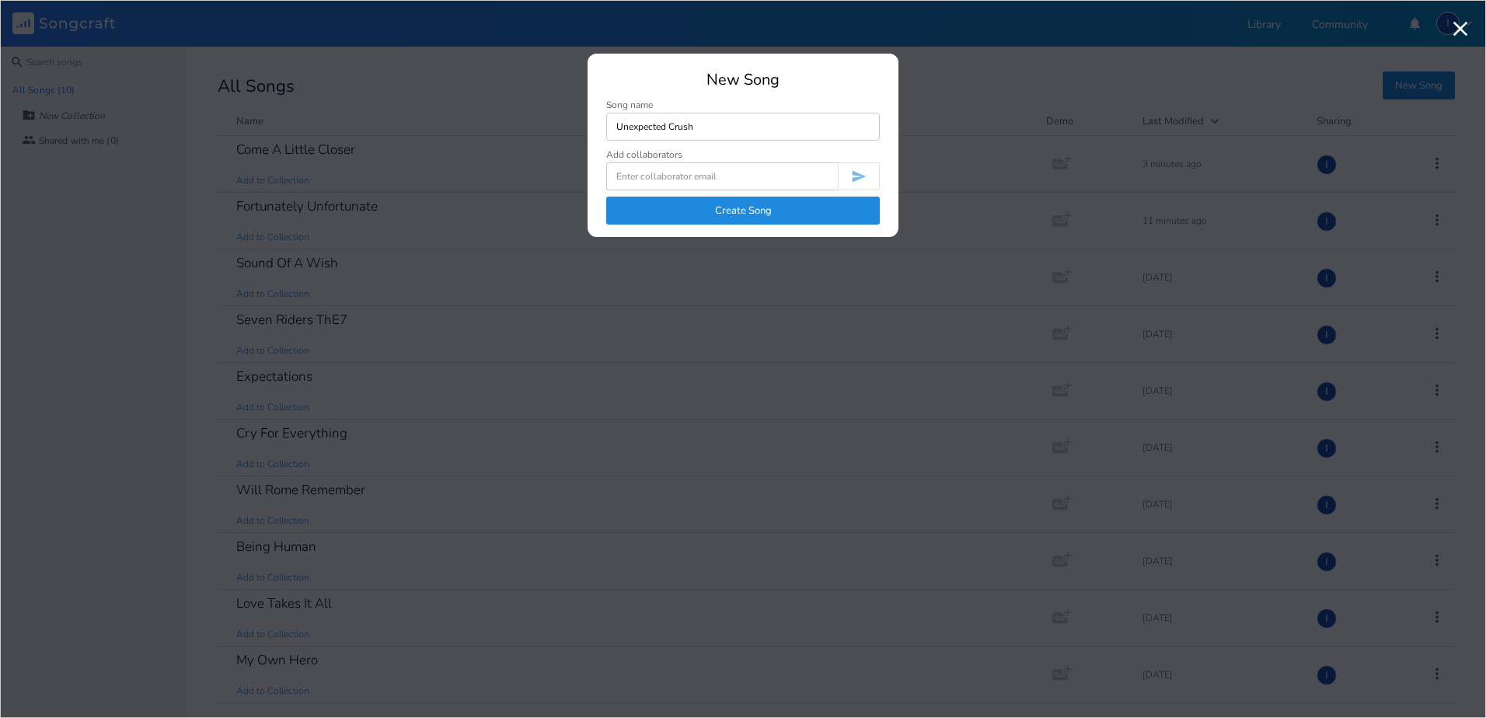
type input "Unexpected Crush"
click at [805, 218] on button "Create Song" at bounding box center [743, 211] width 274 height 28
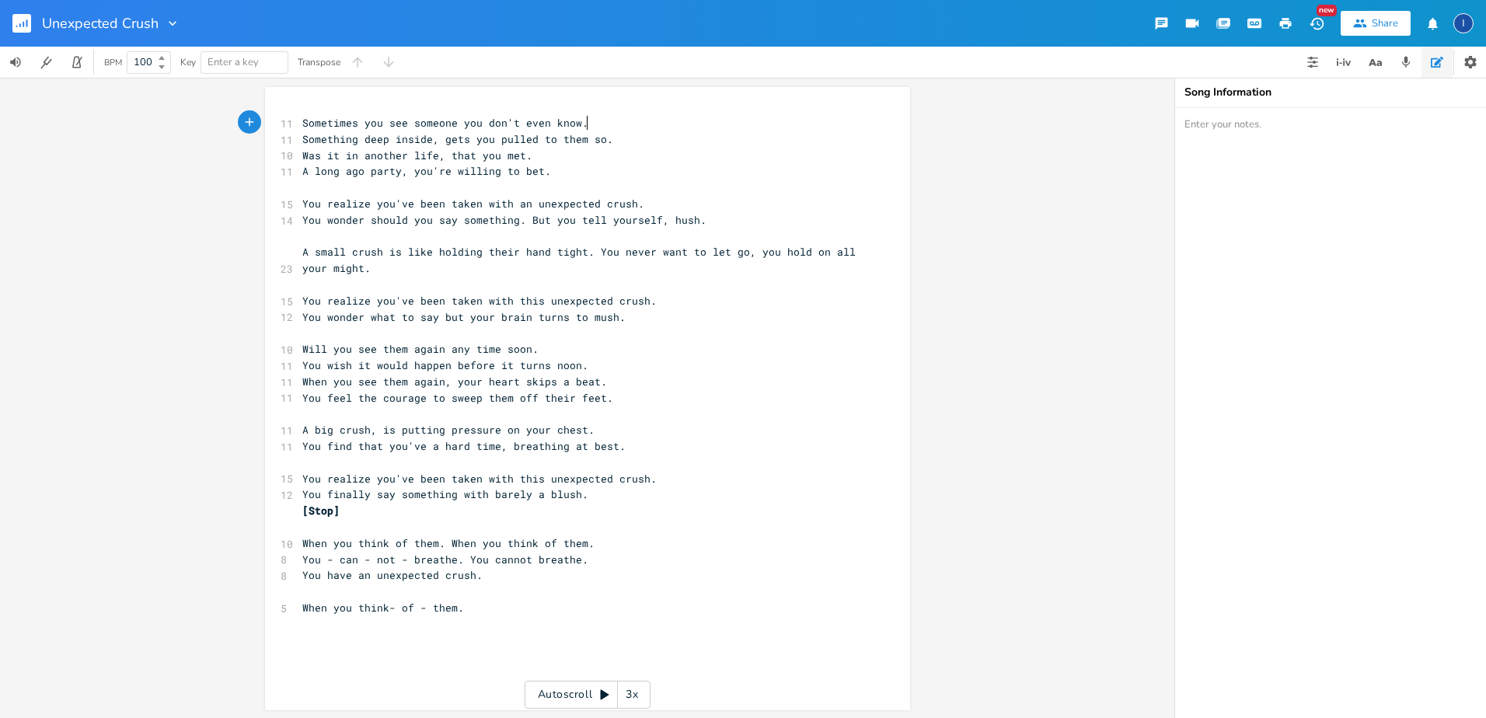
click at [603, 122] on pre "Sometimes you see someone you don't even know." at bounding box center [579, 123] width 561 height 16
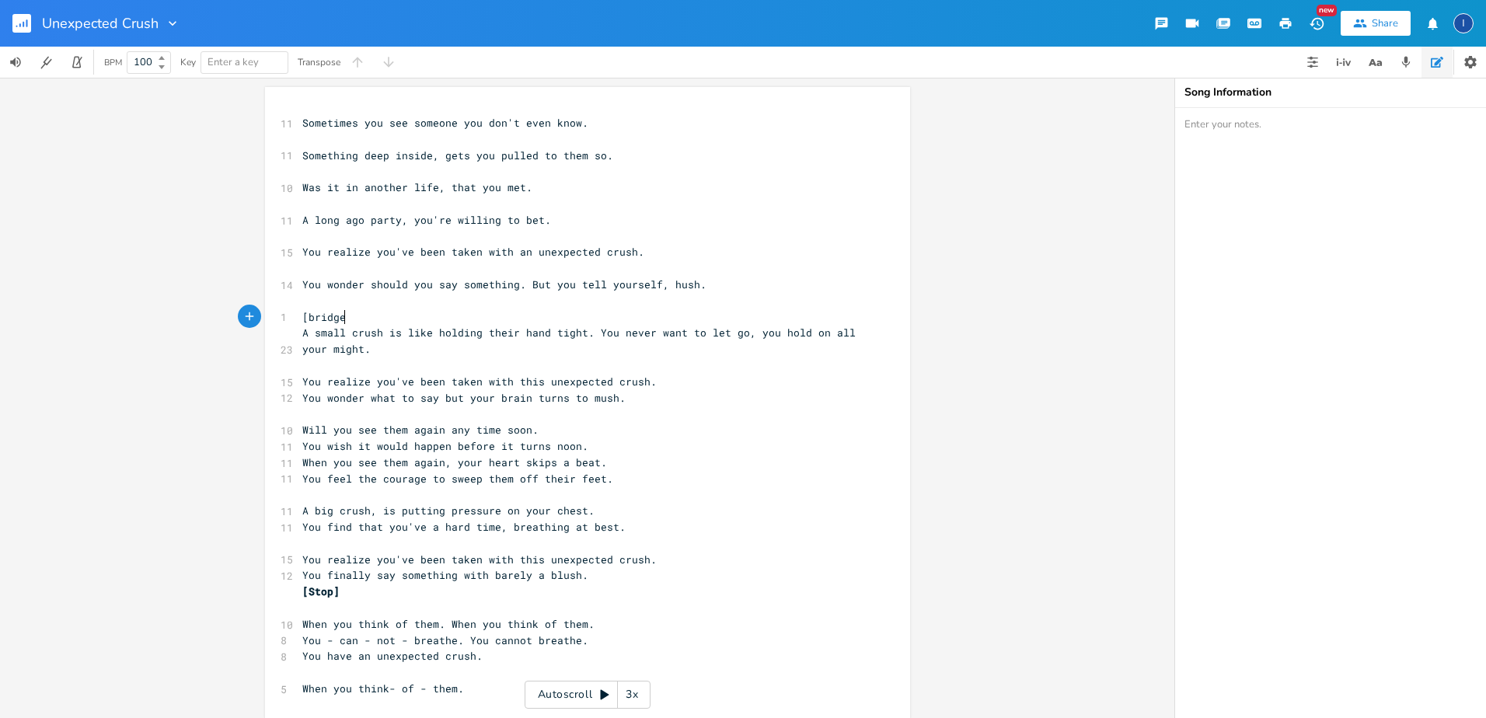
type textarea "[bridge]"
click at [302, 153] on span "Something deep inside, gets you pulled to them so." at bounding box center [457, 155] width 311 height 14
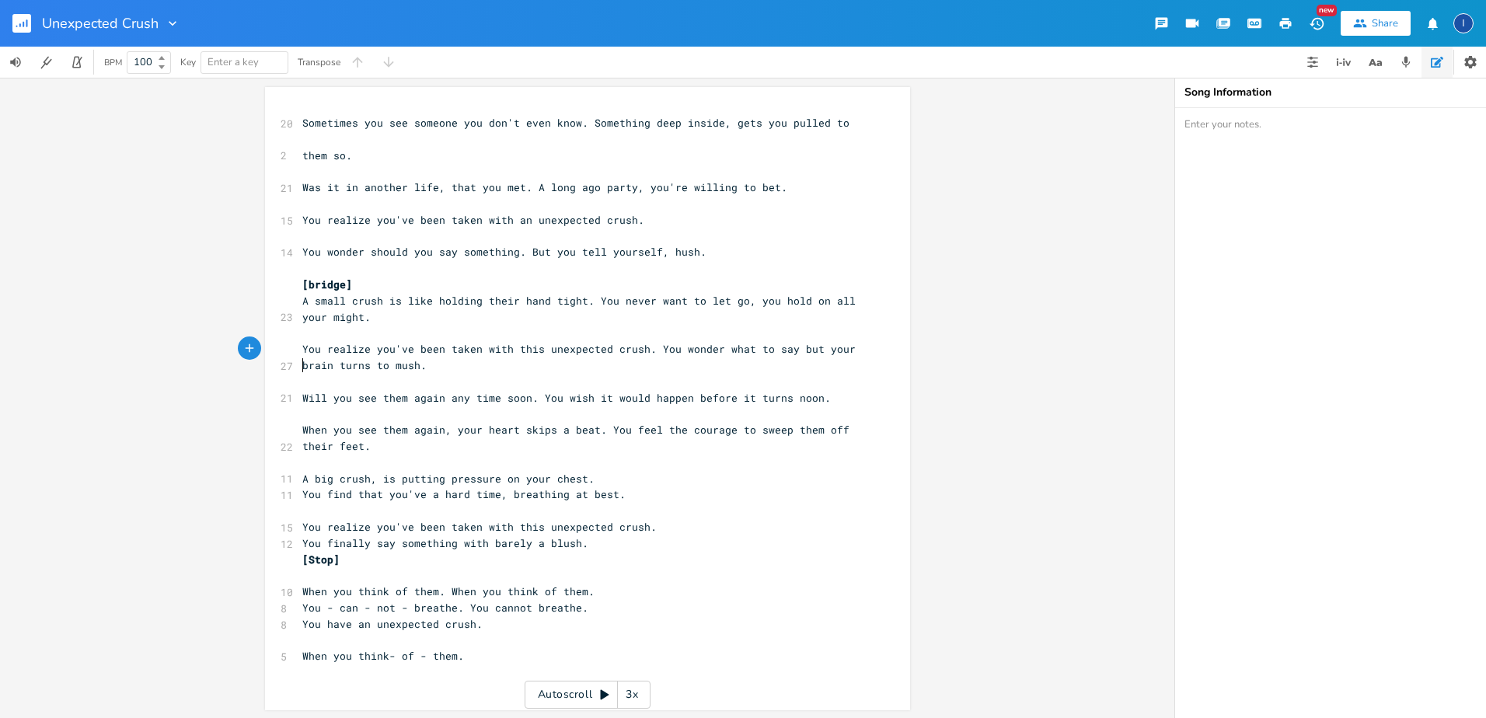
click at [302, 361] on span "You realize you've been taken with this unexpected crush. You wonder what to sa…" at bounding box center [582, 357] width 560 height 30
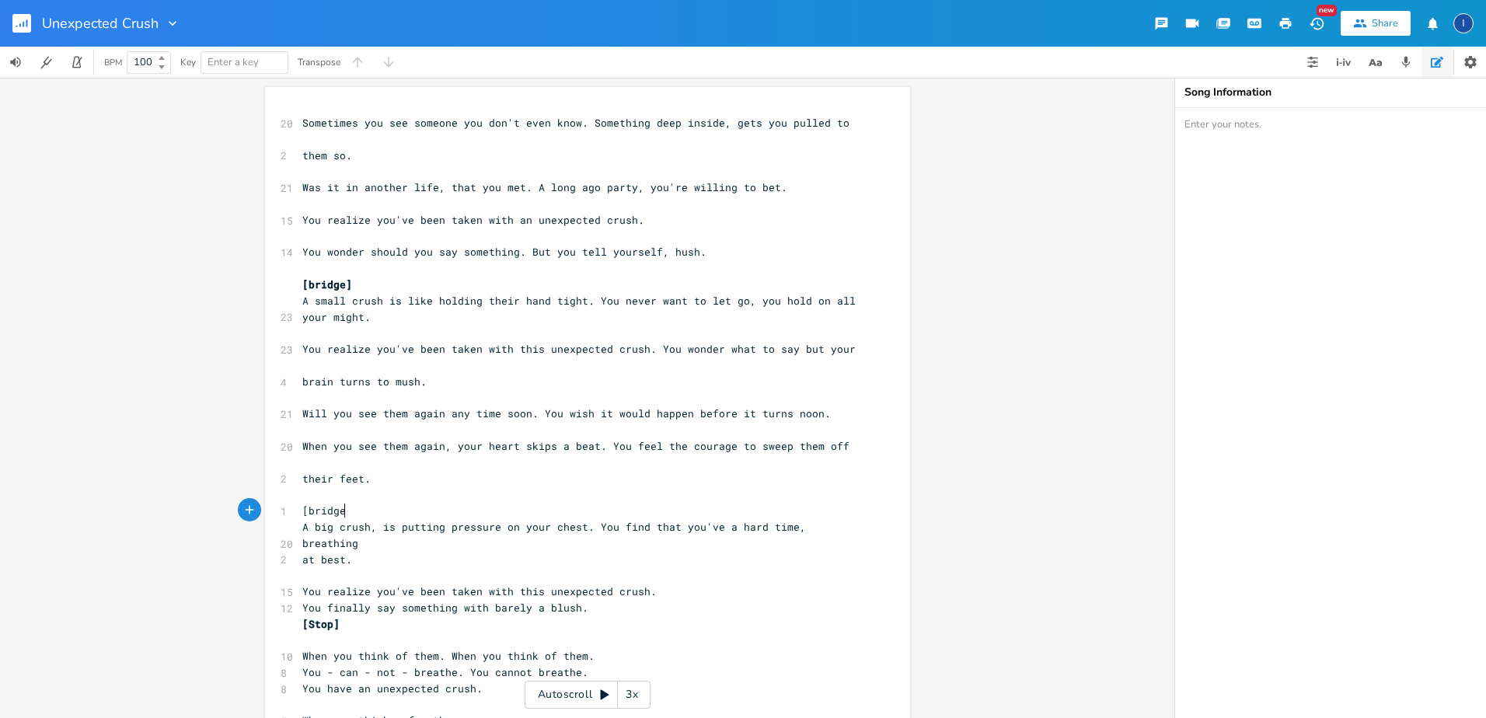
type textarea "[bridge]"
click at [1284, 19] on icon "button" at bounding box center [1286, 23] width 12 height 11
click at [302, 346] on span "You realize you've been taken with this unexpected crush. You wonder what to sa…" at bounding box center [578, 349] width 553 height 14
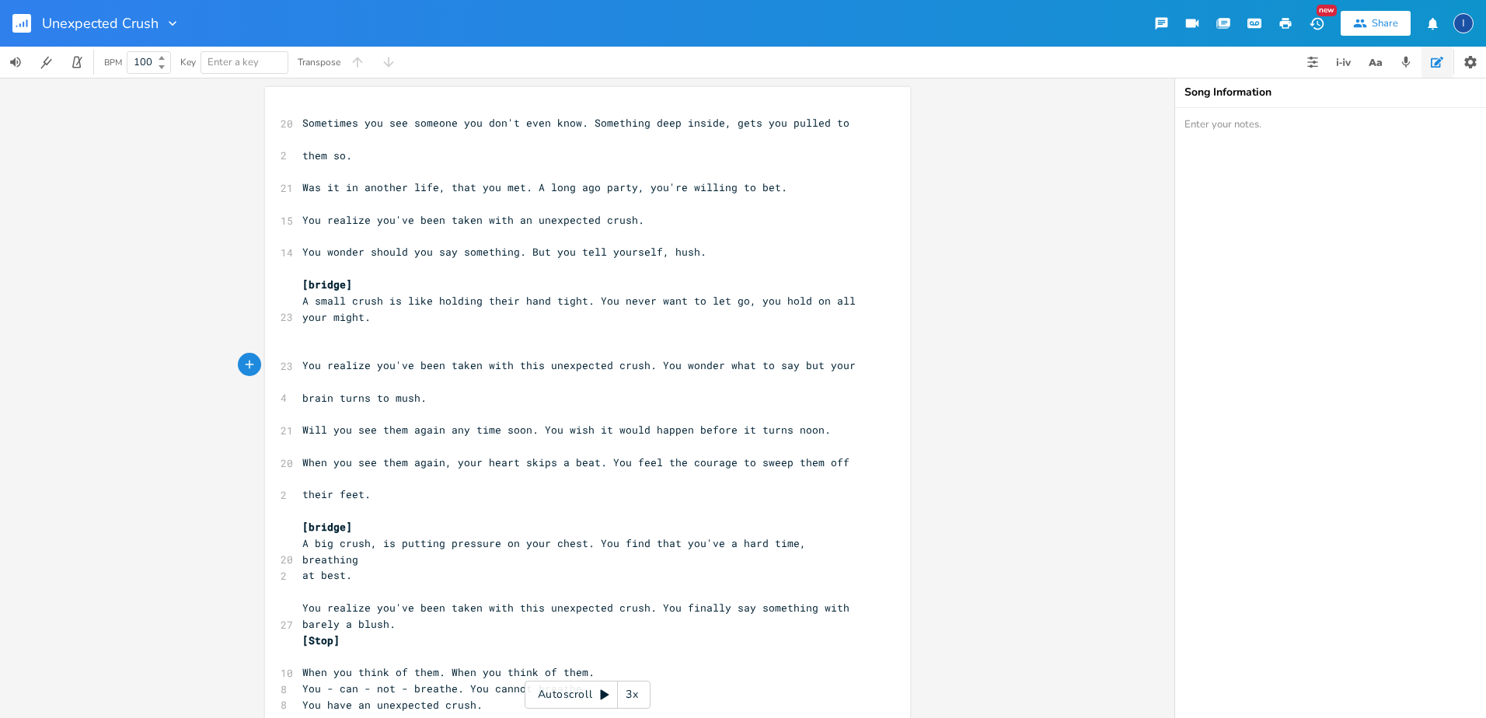
click at [22, 26] on rect "button" at bounding box center [21, 23] width 19 height 19
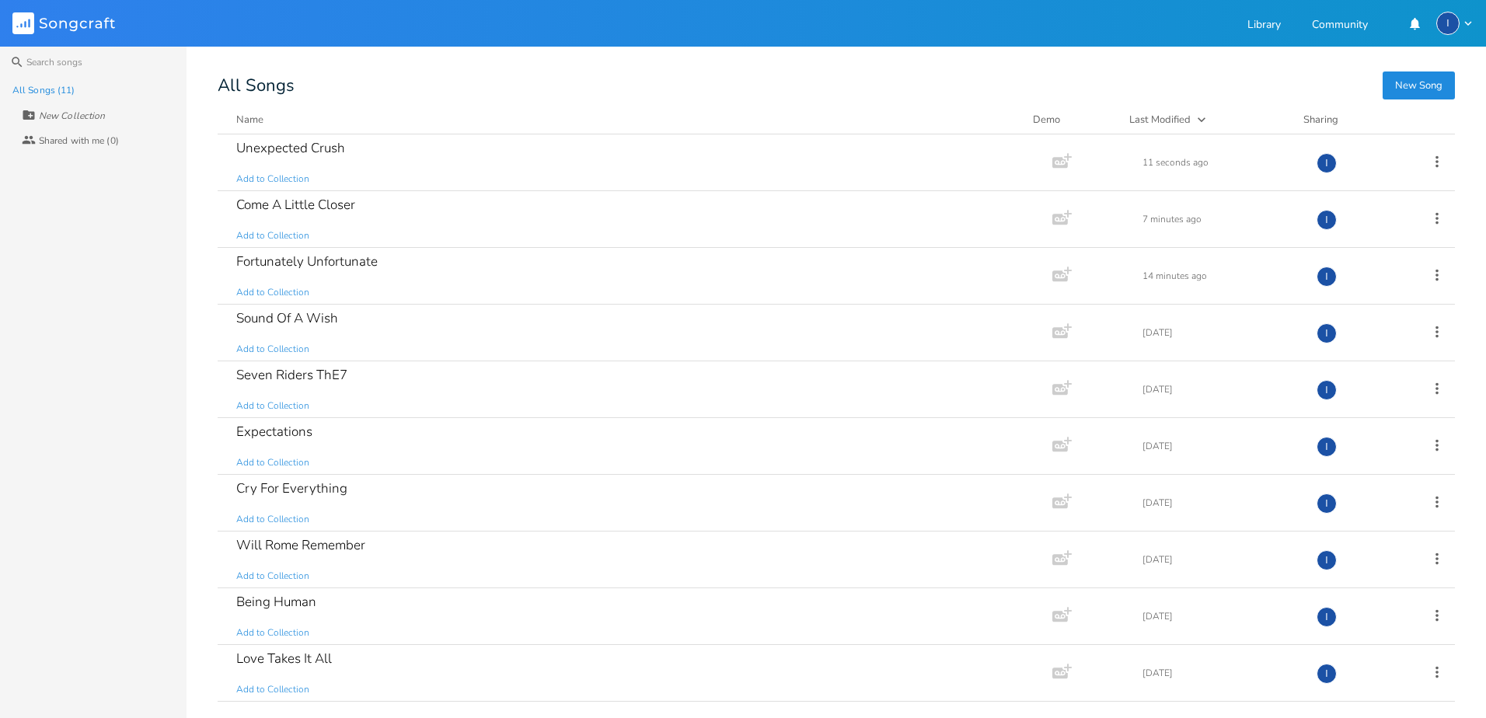
click at [68, 139] on div "Shared with me (0)" at bounding box center [79, 140] width 80 height 9
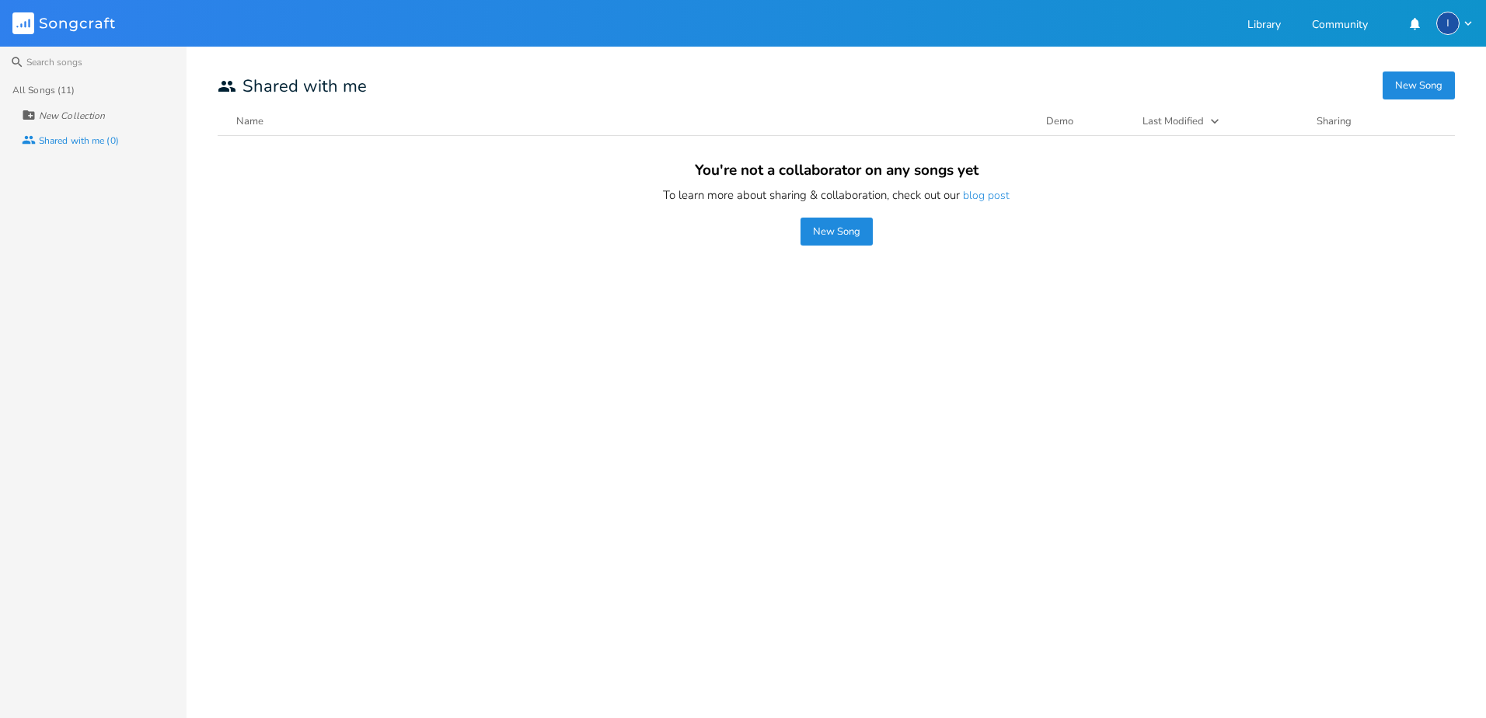
click at [67, 114] on div "New Collection" at bounding box center [72, 115] width 66 height 9
click at [44, 88] on div "All Songs (11)" at bounding box center [43, 89] width 62 height 9
